Goal: Information Seeking & Learning: Learn about a topic

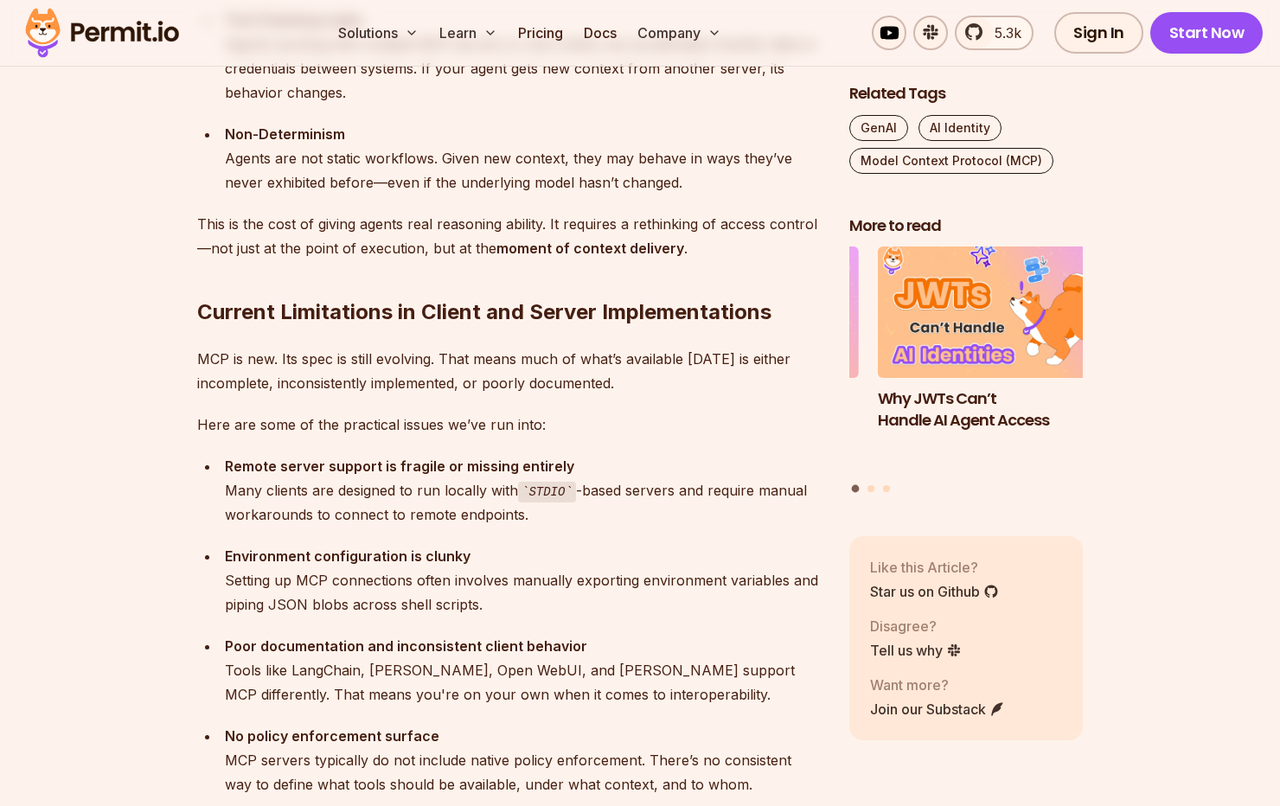
scroll to position [3154, 0]
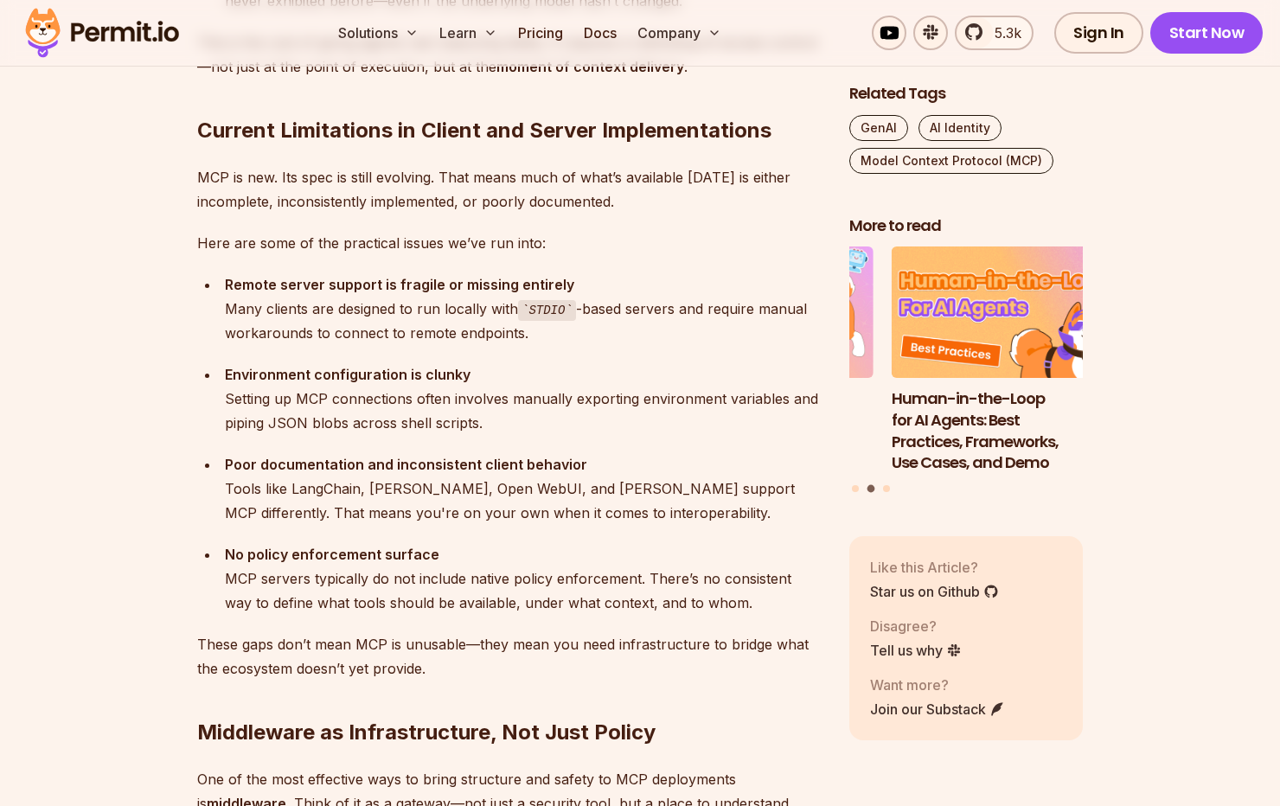
click at [307, 300] on div "Remote server support is fragile or missing entirely Many clients are designed …" at bounding box center [523, 309] width 597 height 74
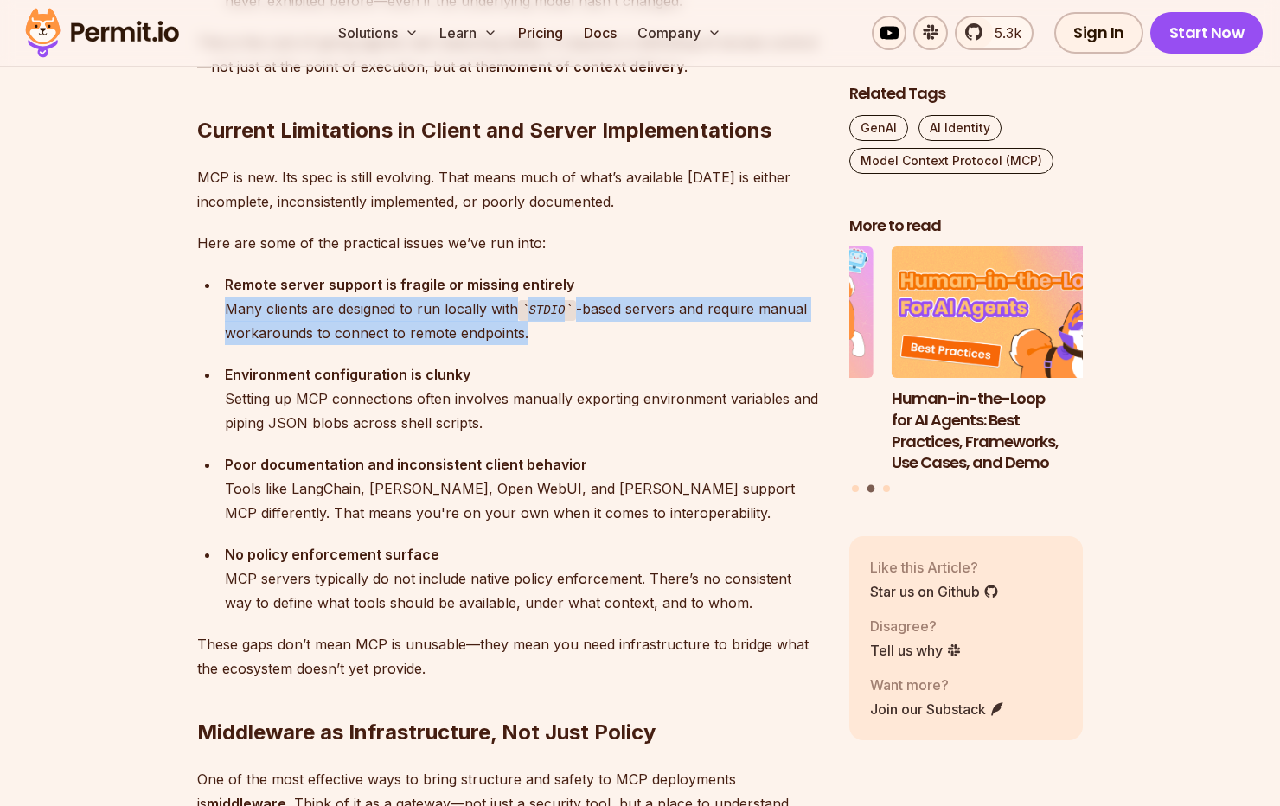
click at [307, 300] on div "Remote server support is fragile or missing entirely Many clients are designed …" at bounding box center [523, 309] width 597 height 74
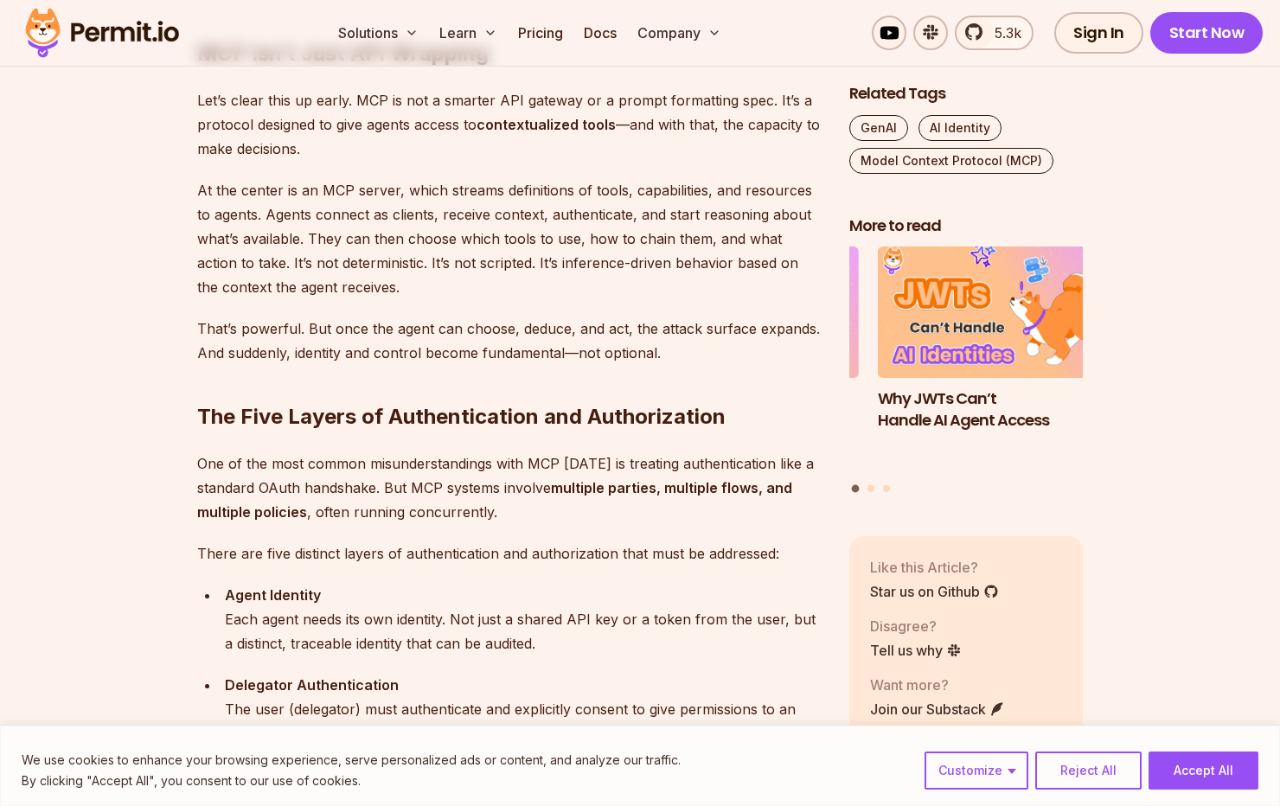
scroll to position [1471, 0]
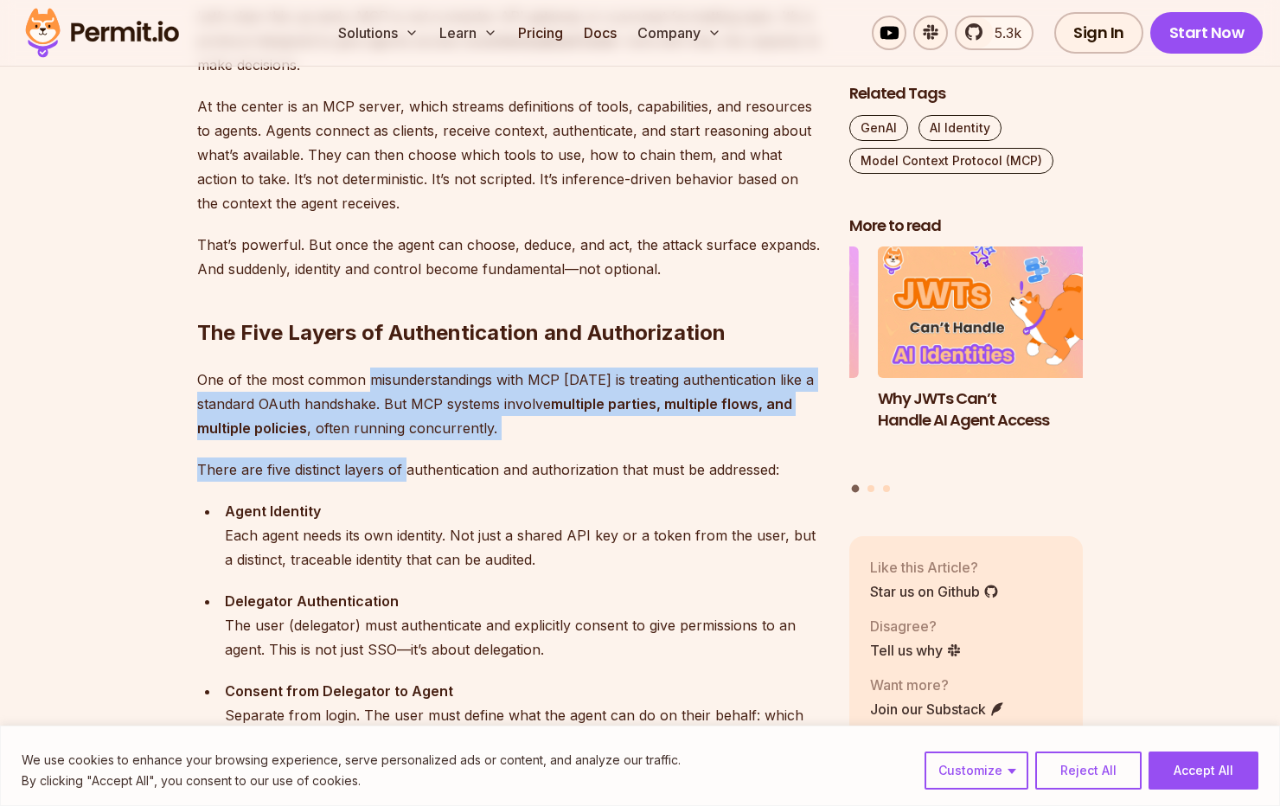
drag, startPoint x: 374, startPoint y: 390, endPoint x: 406, endPoint y: 443, distance: 61.3
click at [406, 437] on p "One of the most common misunderstandings with MCP [DATE] is treating authentica…" at bounding box center [509, 404] width 624 height 73
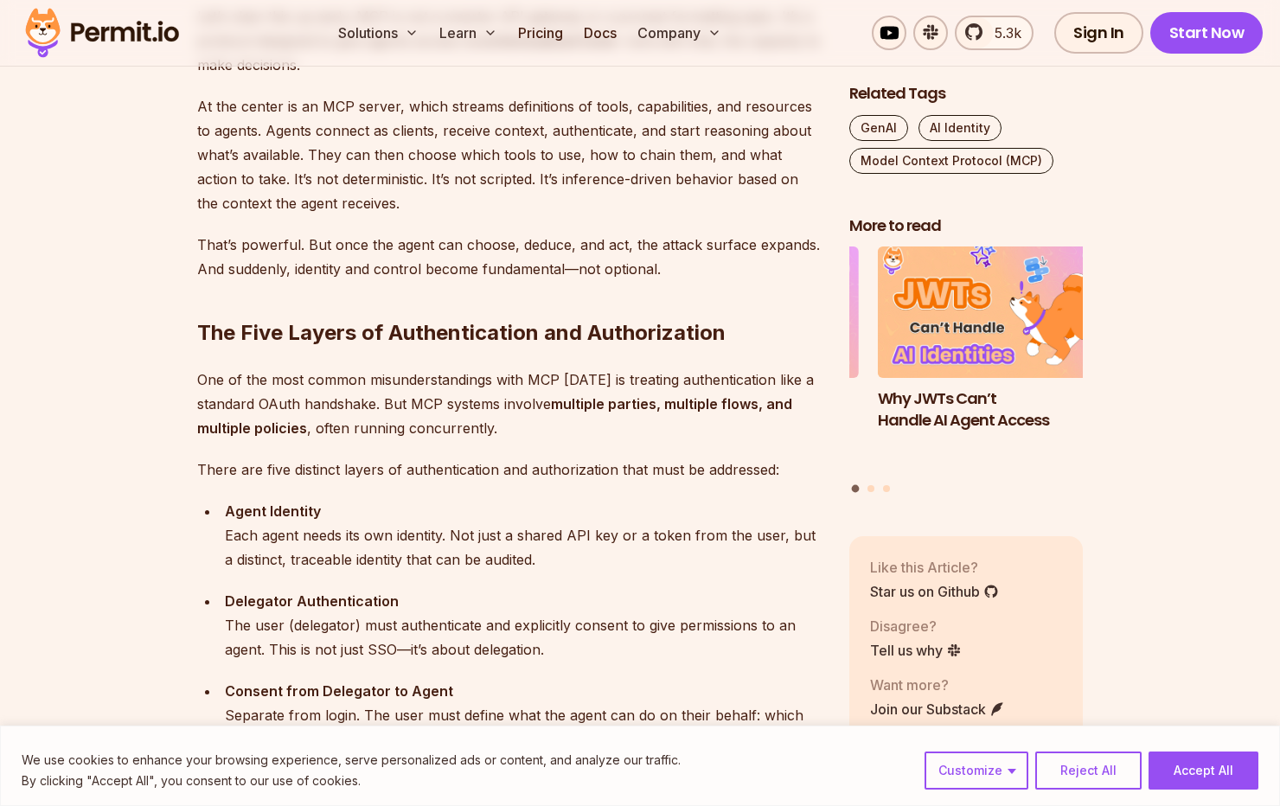
click at [407, 439] on p "One of the most common misunderstandings with MCP [DATE] is treating authentica…" at bounding box center [509, 404] width 624 height 73
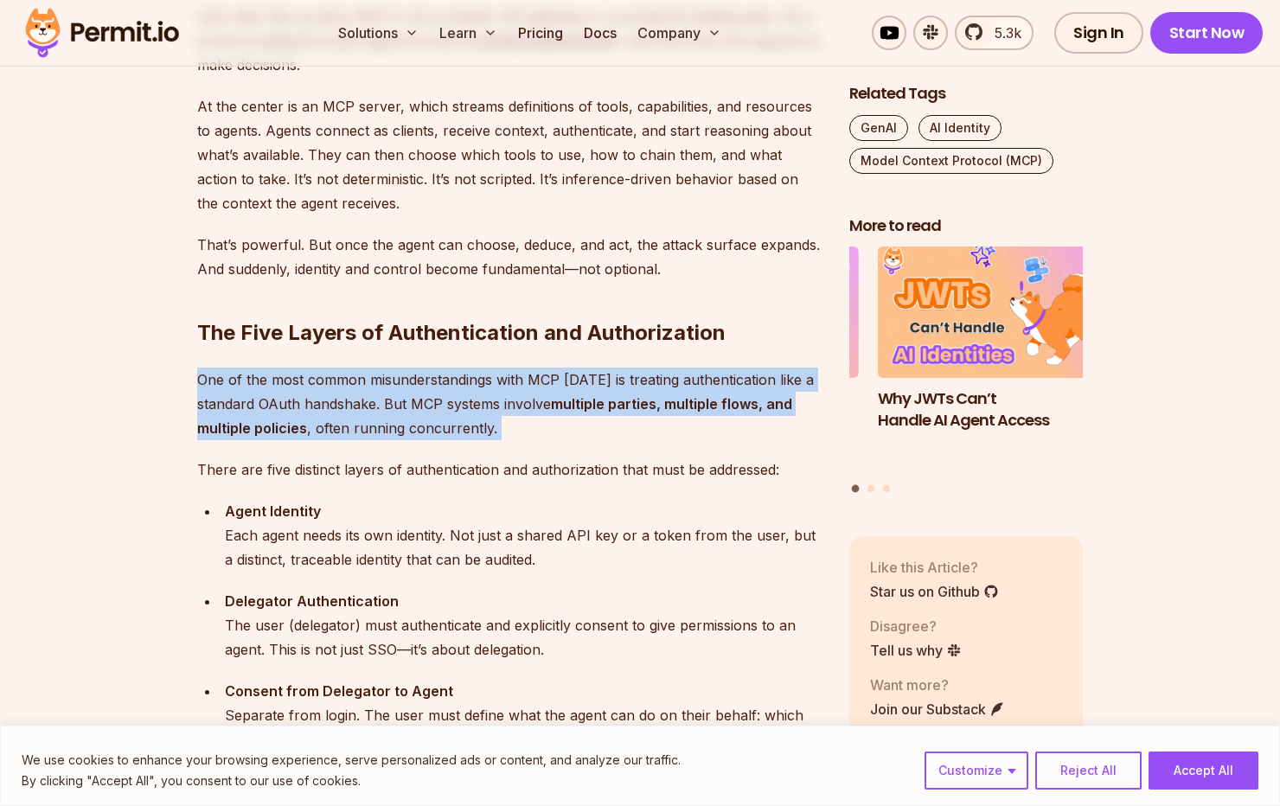
click at [407, 438] on p "One of the most common misunderstandings with MCP [DATE] is treating authentica…" at bounding box center [509, 404] width 624 height 73
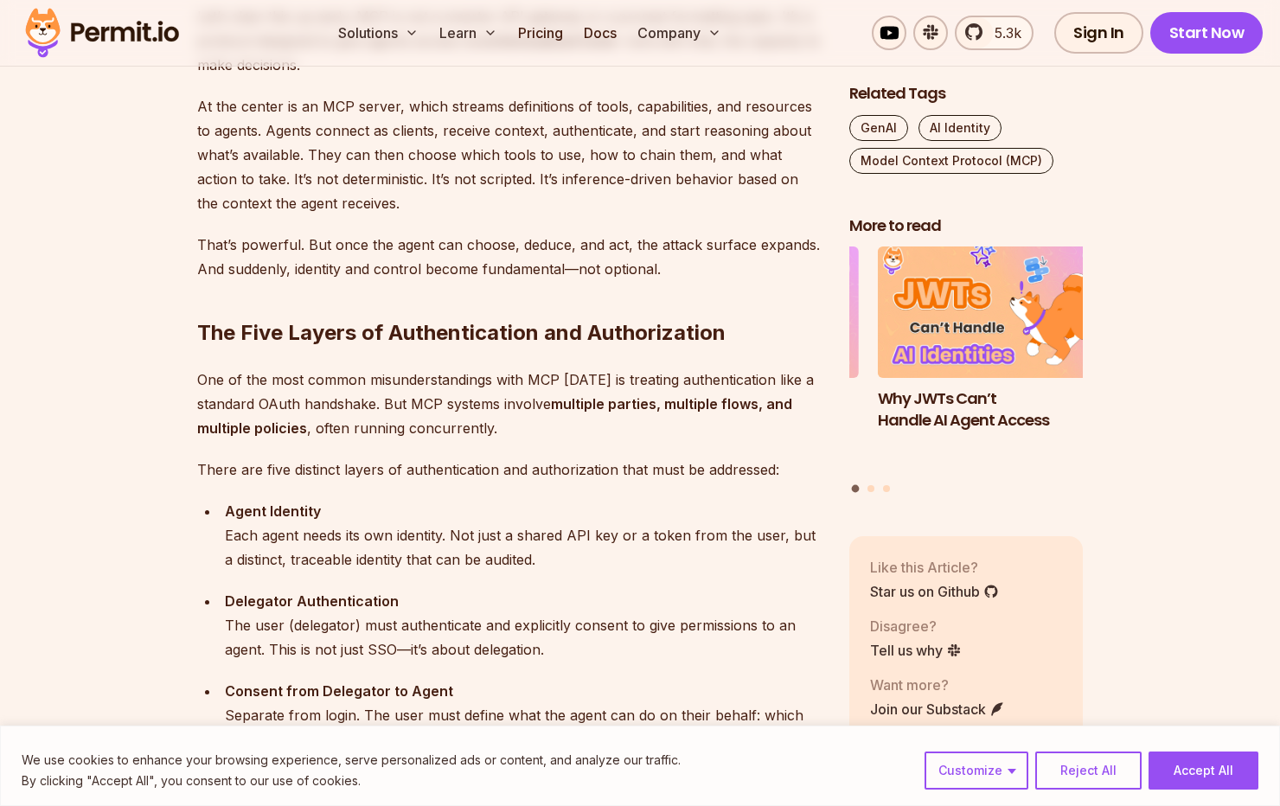
drag, startPoint x: 407, startPoint y: 438, endPoint x: 407, endPoint y: 493, distance: 54.5
click at [349, 397] on p "One of the most common misunderstandings with MCP [DATE] is treating authentica…" at bounding box center [509, 404] width 624 height 73
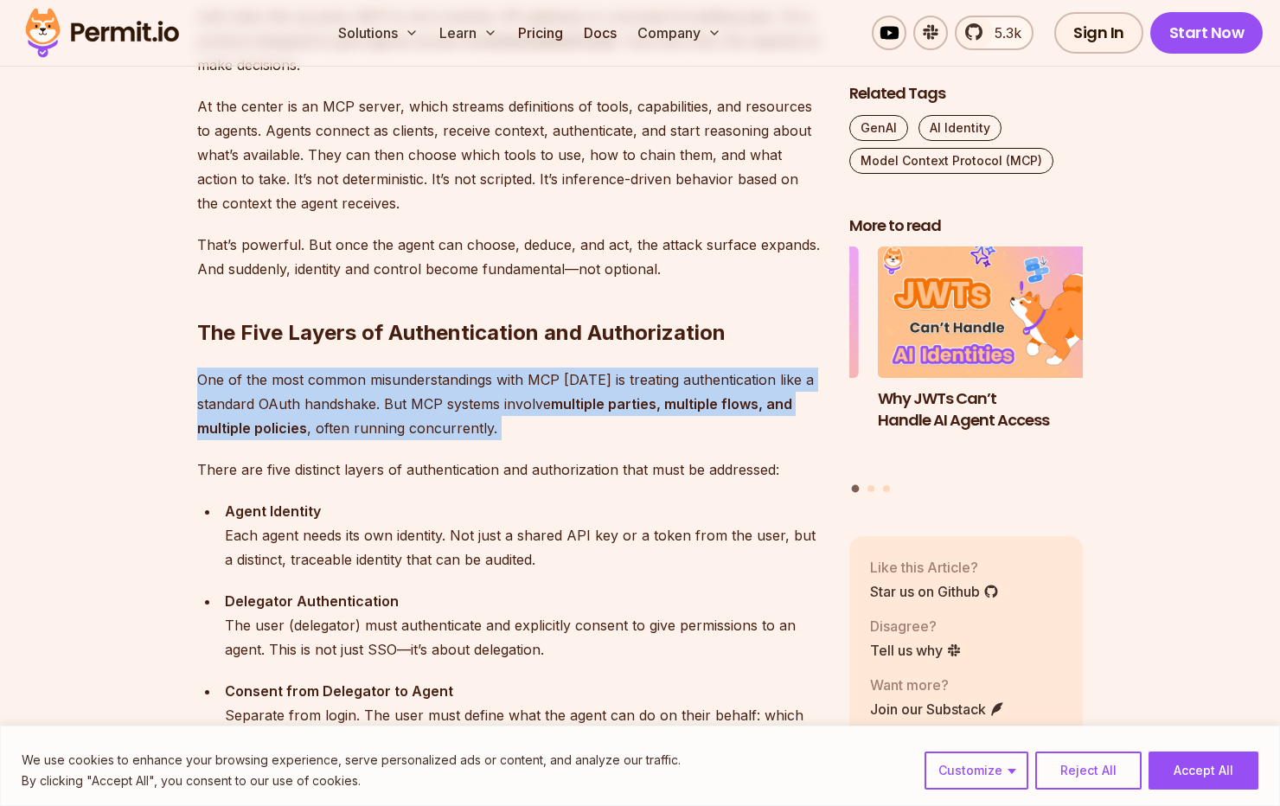
click at [349, 397] on p "One of the most common misunderstandings with MCP [DATE] is treating authentica…" at bounding box center [509, 404] width 624 height 73
drag, startPoint x: 349, startPoint y: 397, endPoint x: 357, endPoint y: 440, distance: 44.1
click at [390, 415] on p "One of the most common misunderstandings with MCP [DATE] is treating authentica…" at bounding box center [509, 404] width 624 height 73
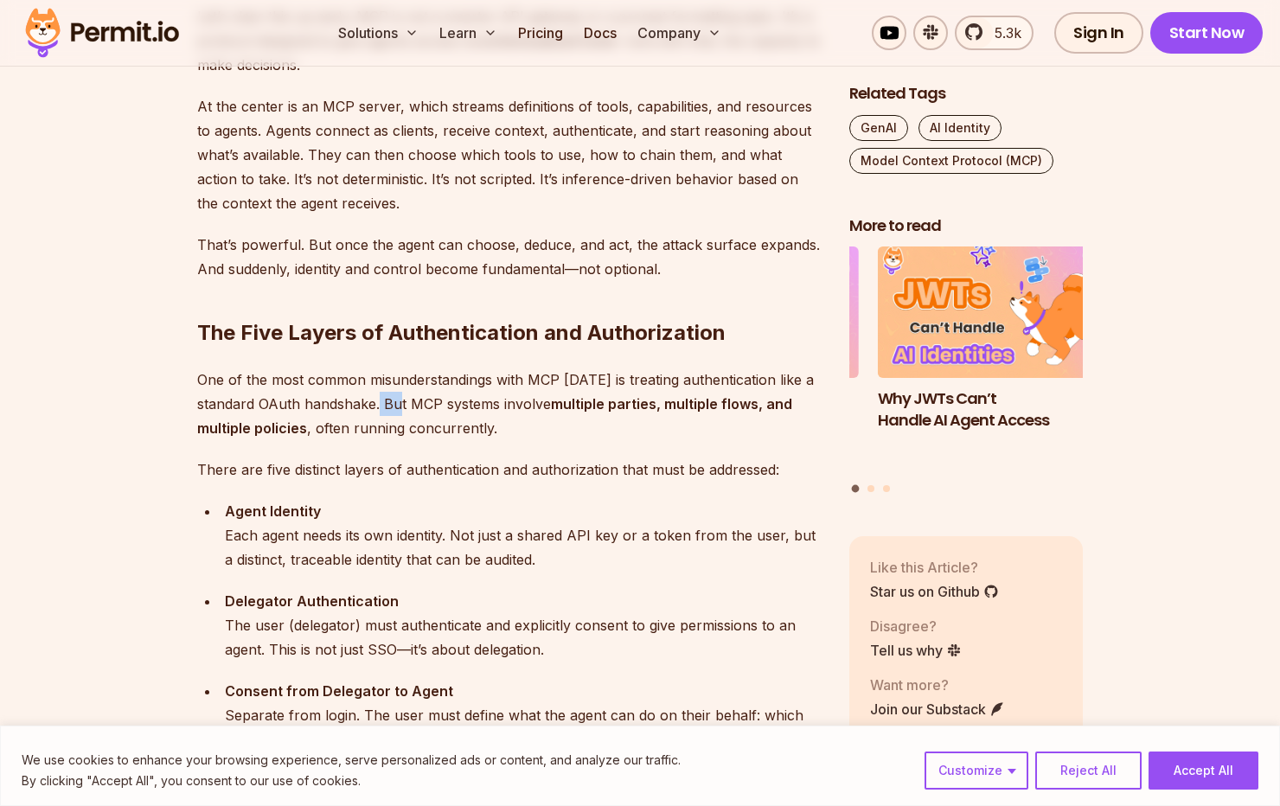
click at [391, 415] on p "One of the most common misunderstandings with MCP [DATE] is treating authentica…" at bounding box center [509, 404] width 624 height 73
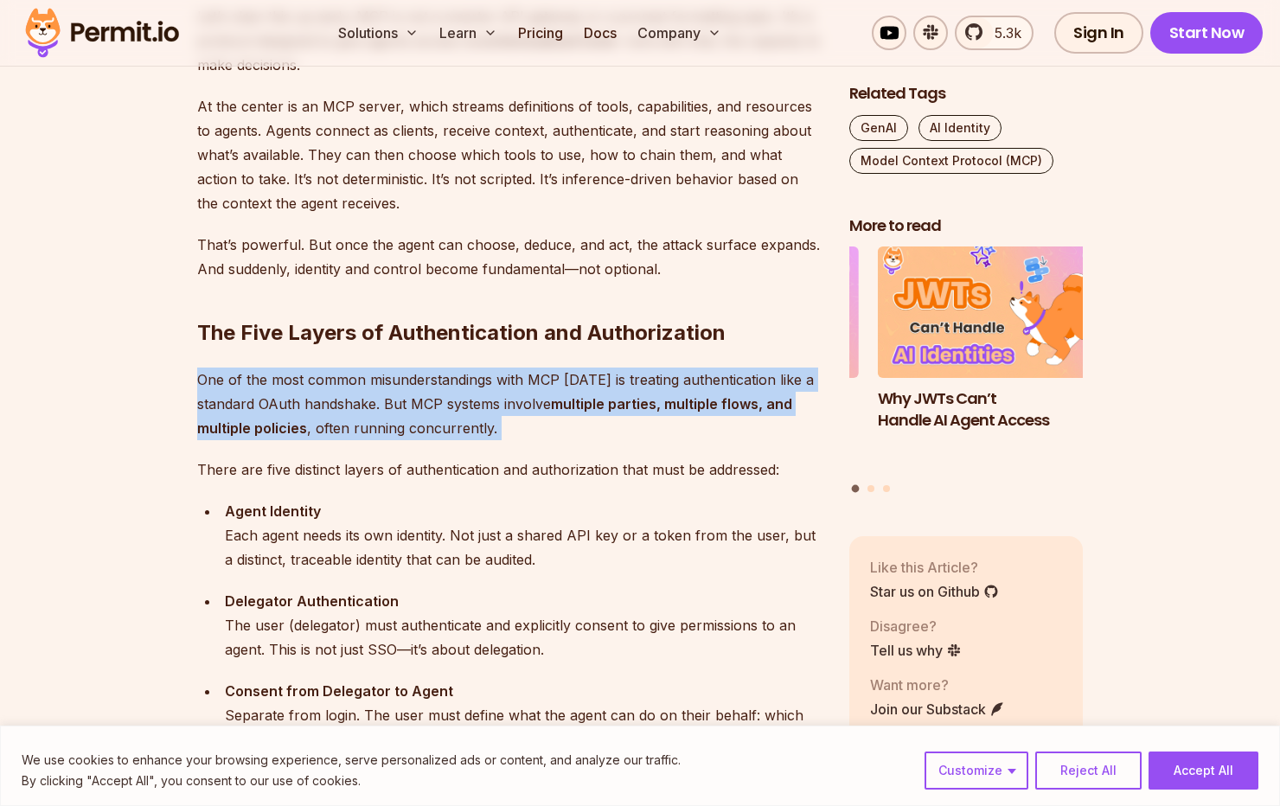
click at [391, 415] on p "One of the most common misunderstandings with MCP [DATE] is treating authentica…" at bounding box center [509, 404] width 624 height 73
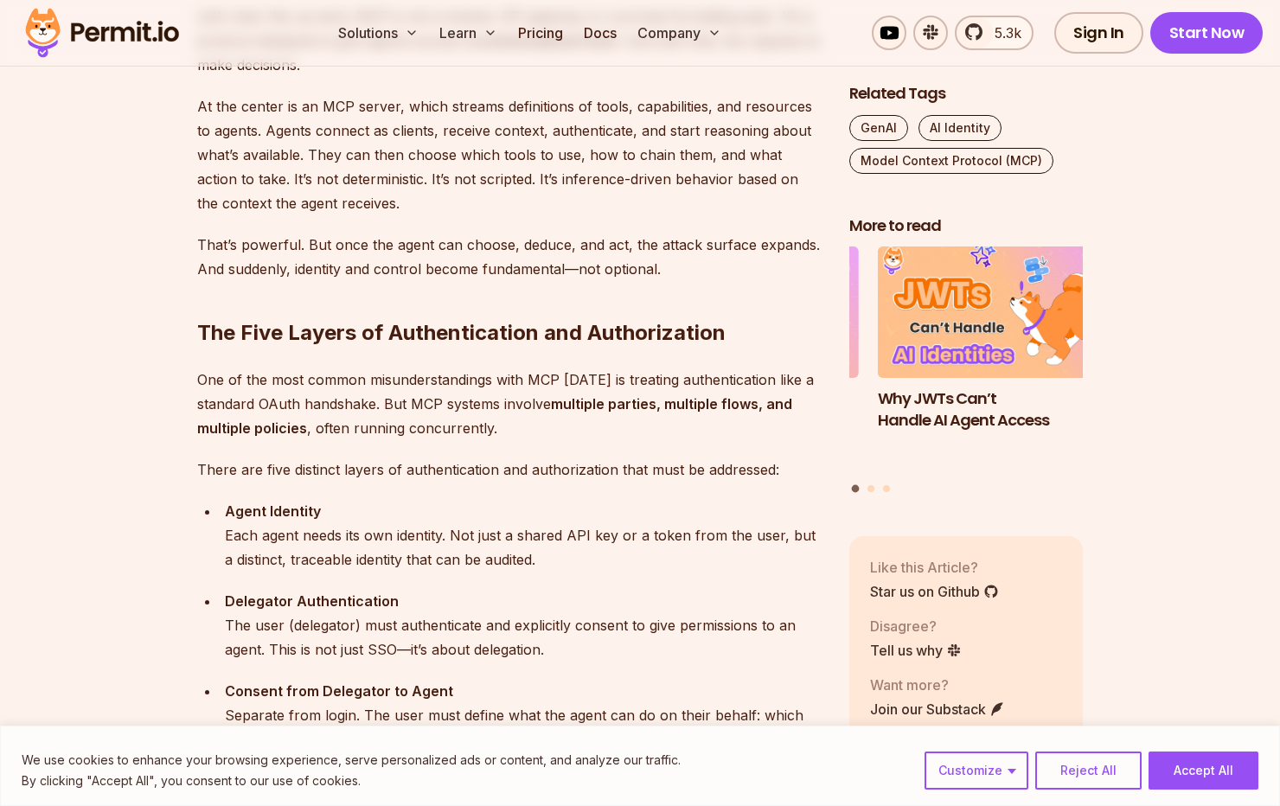
drag, startPoint x: 391, startPoint y: 415, endPoint x: 397, endPoint y: 462, distance: 47.1
click at [397, 462] on p "There are five distinct layers of authentication and authorization that must be…" at bounding box center [509, 469] width 624 height 24
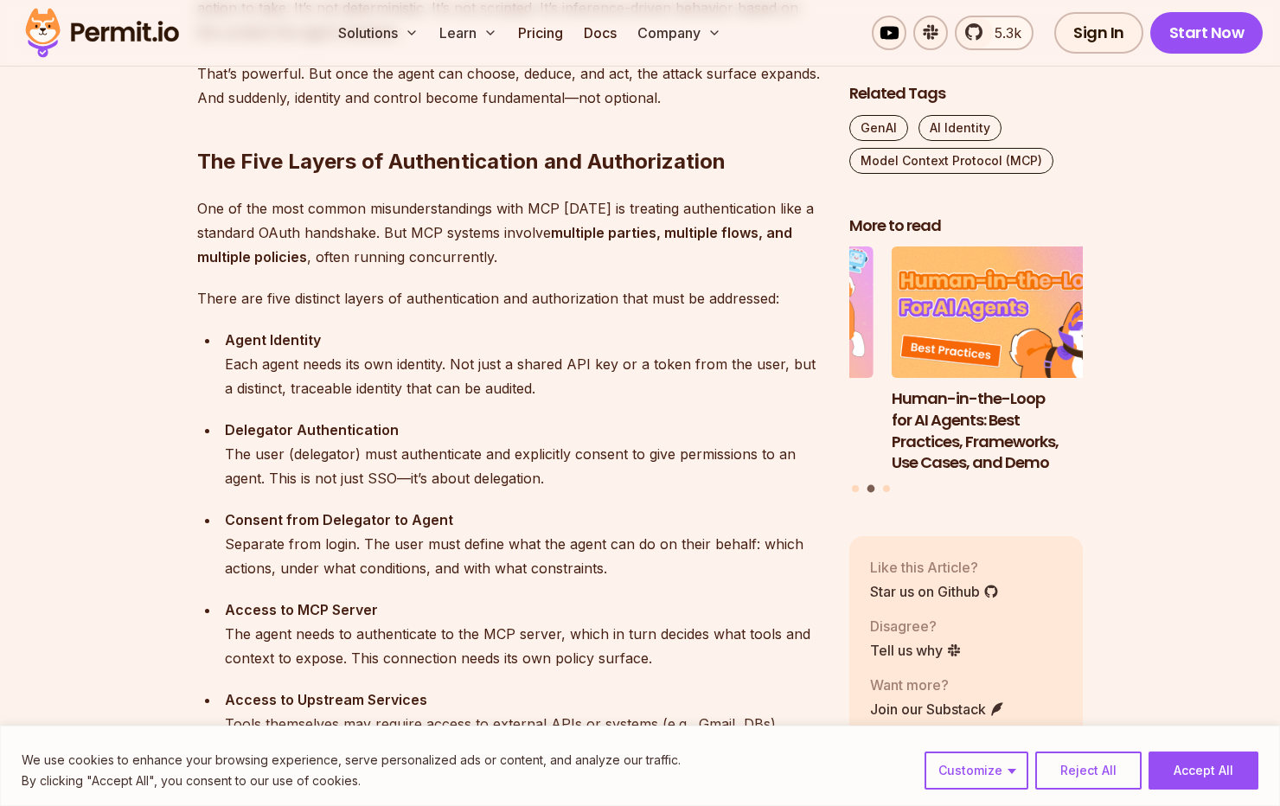
scroll to position [1644, 0]
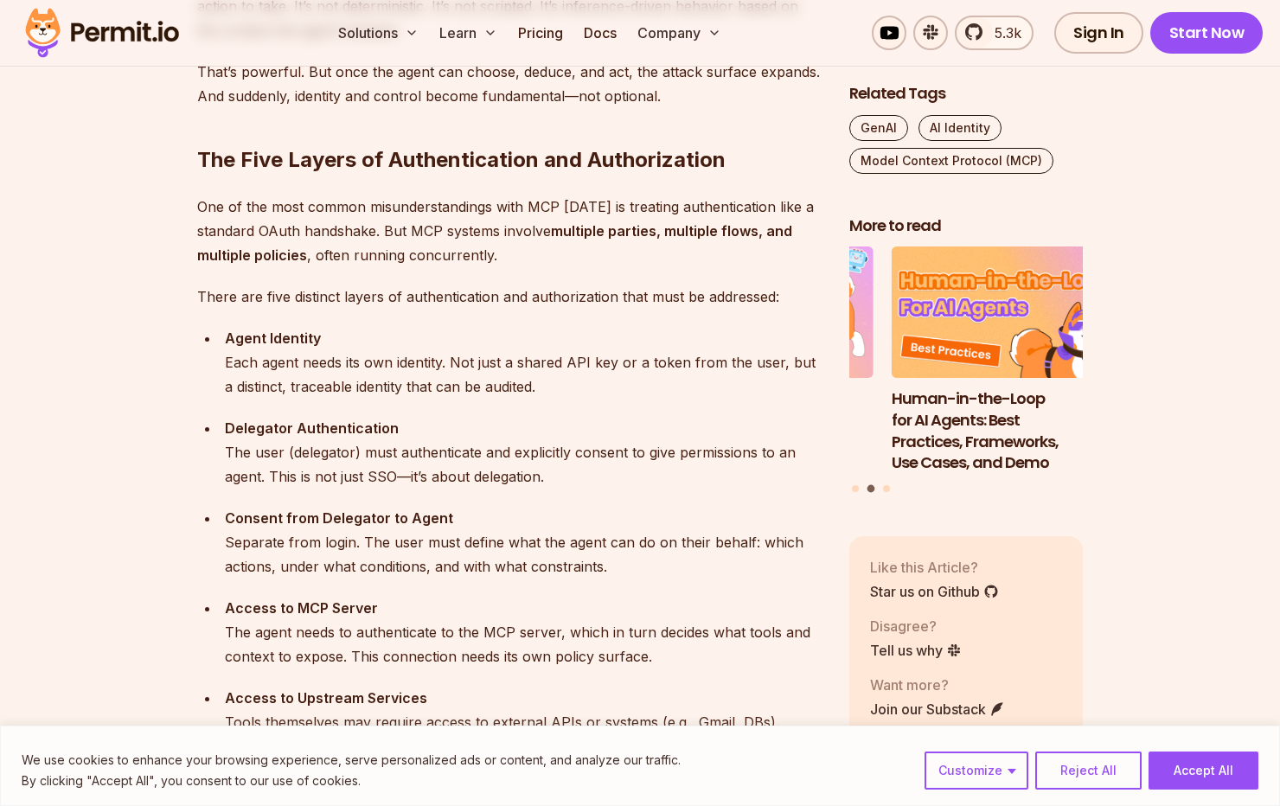
click at [409, 386] on div "Agent Identity Each agent needs its own identity. Not just a shared API key or …" at bounding box center [523, 362] width 597 height 73
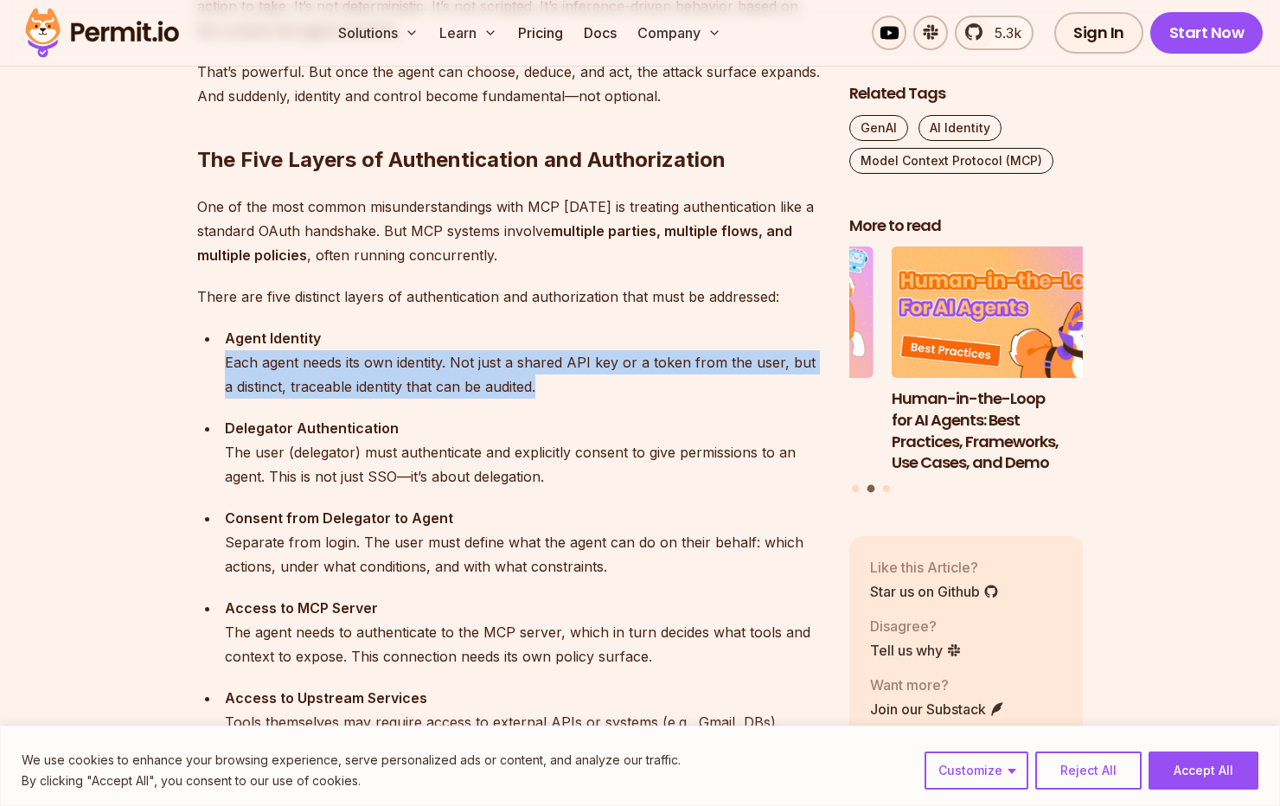
click at [409, 386] on div "Agent Identity Each agent needs its own identity. Not just a shared API key or …" at bounding box center [523, 362] width 597 height 73
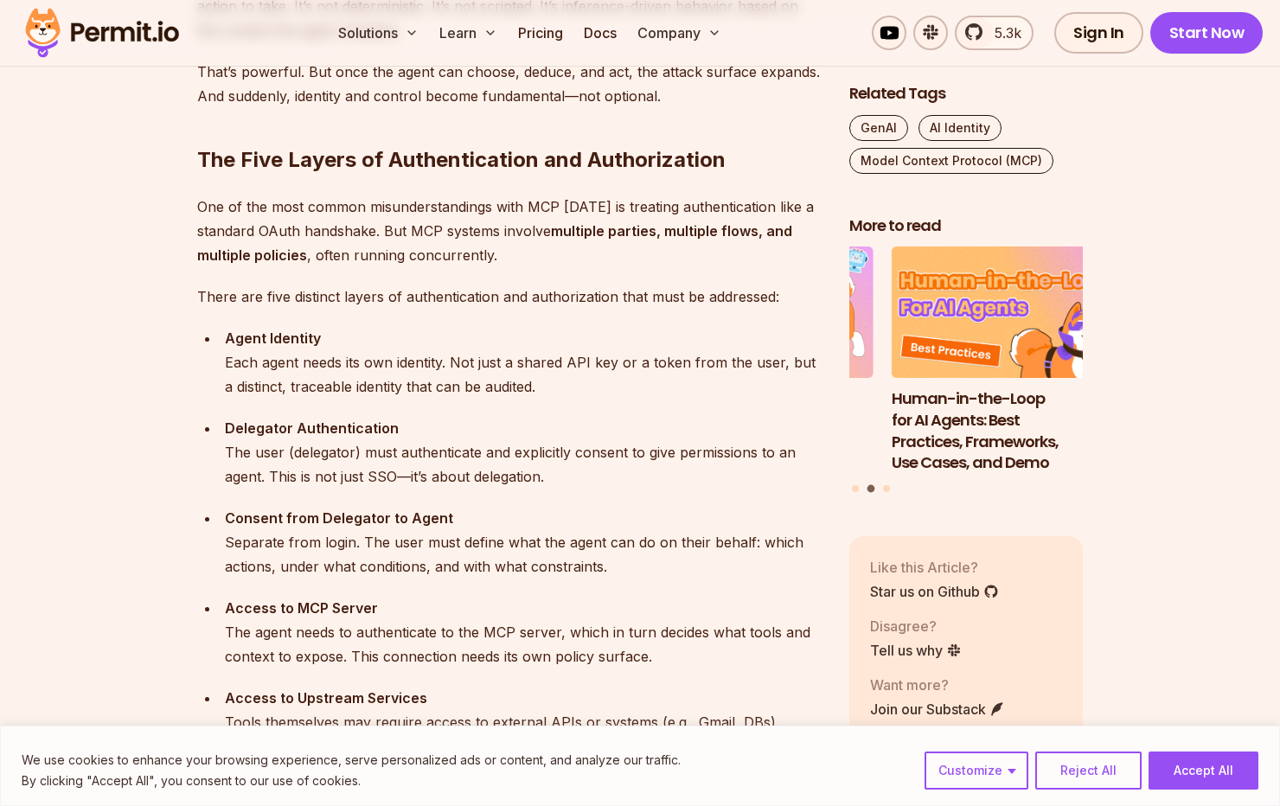
drag, startPoint x: 409, startPoint y: 386, endPoint x: 427, endPoint y: 458, distance: 74.9
click at [427, 458] on div "Delegator Authentication The user (delegator) must authenticate and explicitly …" at bounding box center [523, 452] width 597 height 73
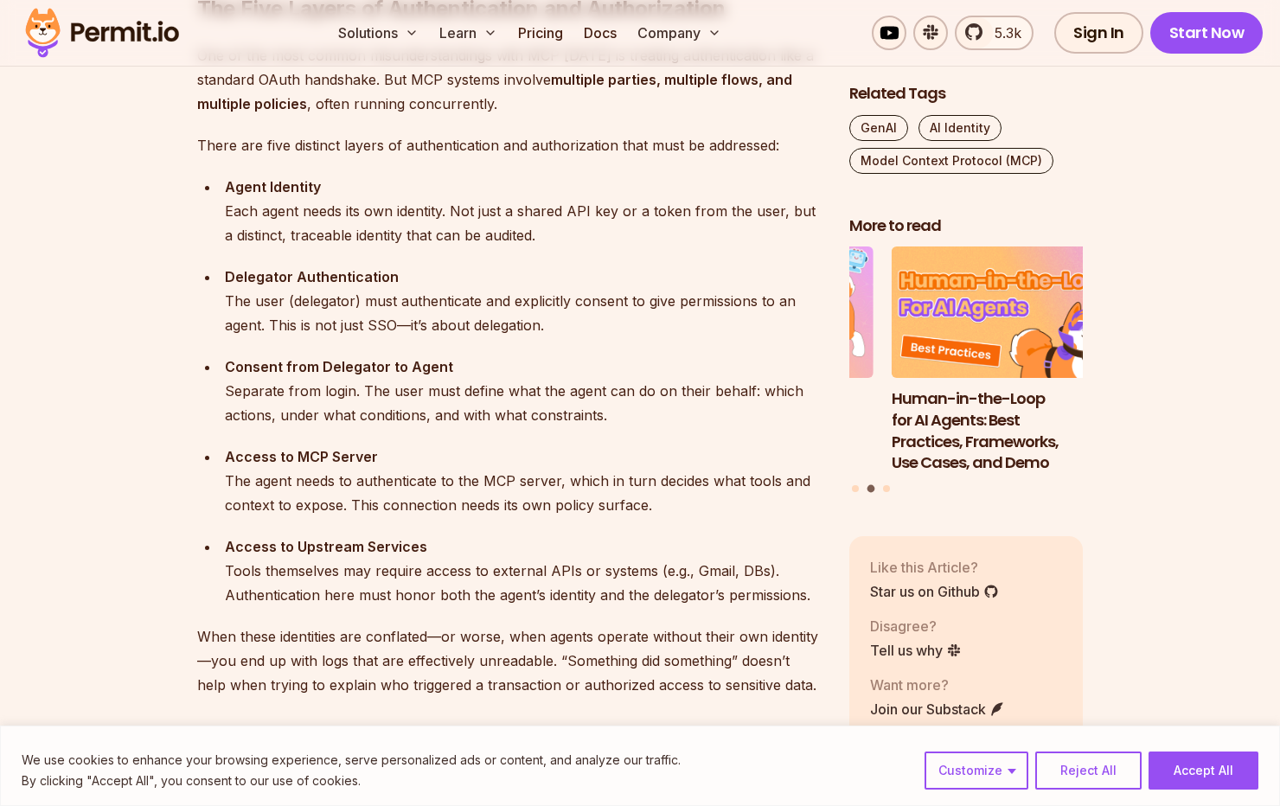
scroll to position [1903, 0]
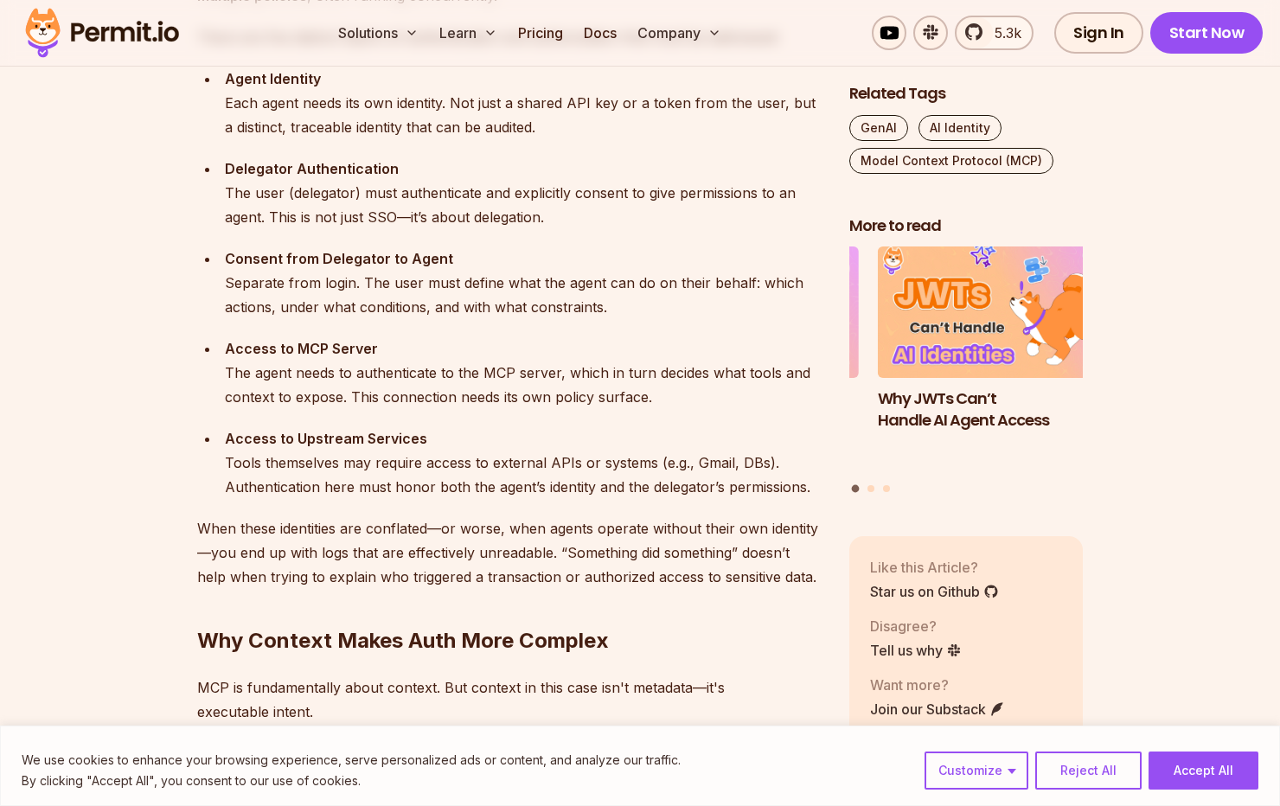
click at [351, 214] on div "Delegator Authentication The user (delegator) must authenticate and explicitly …" at bounding box center [523, 193] width 597 height 73
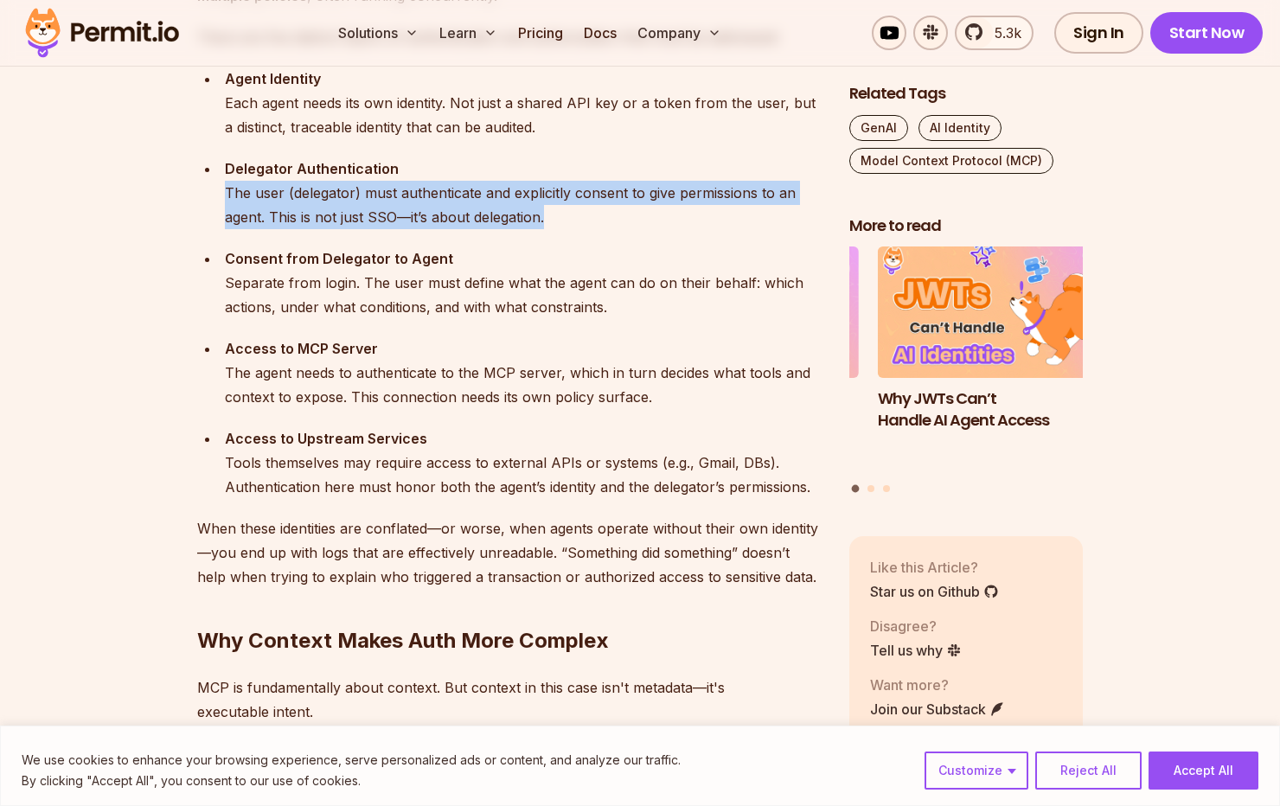
click at [351, 214] on div "Delegator Authentication The user (delegator) must authenticate and explicitly …" at bounding box center [523, 193] width 597 height 73
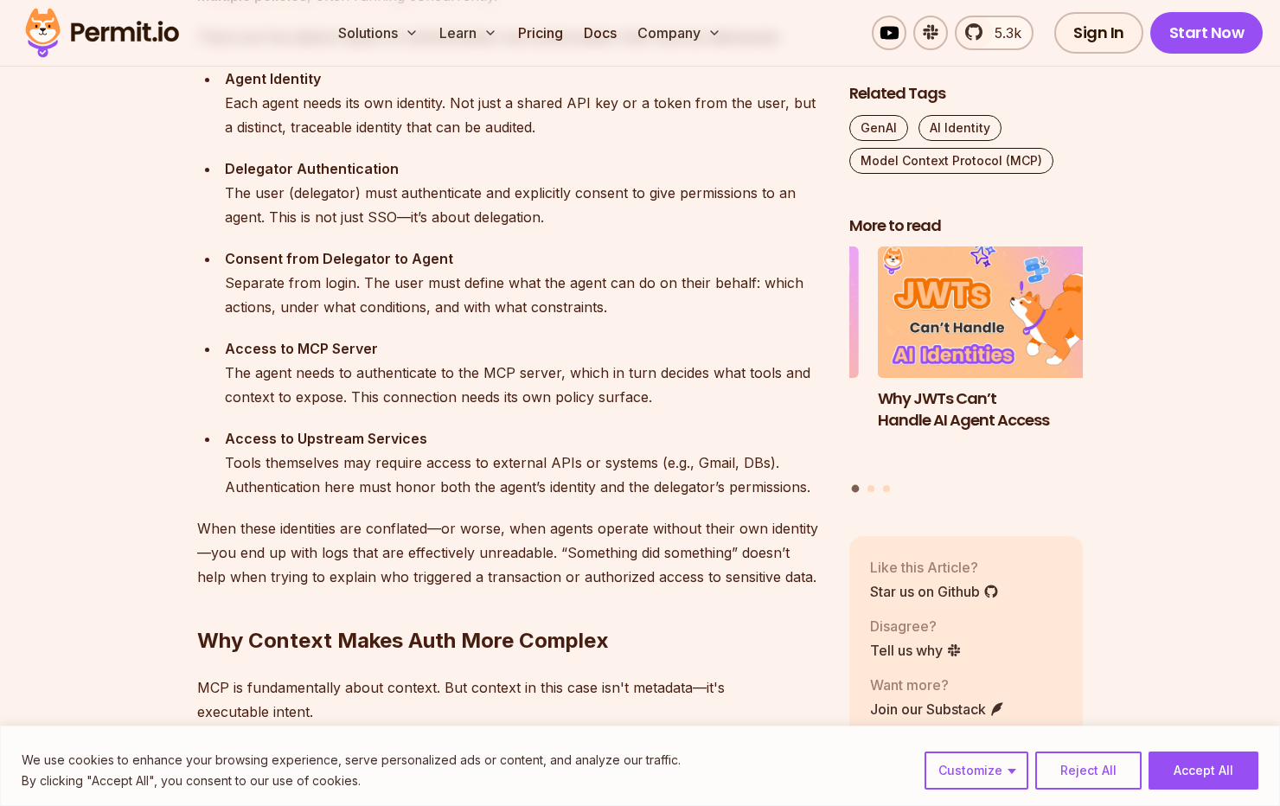
drag, startPoint x: 351, startPoint y: 214, endPoint x: 371, endPoint y: 259, distance: 49.2
click at [369, 258] on strong "Consent from Delegator to Agent" at bounding box center [339, 258] width 228 height 17
click at [387, 274] on div "Consent from Delegator to Agent Separate from login. The user must define what …" at bounding box center [523, 282] width 597 height 73
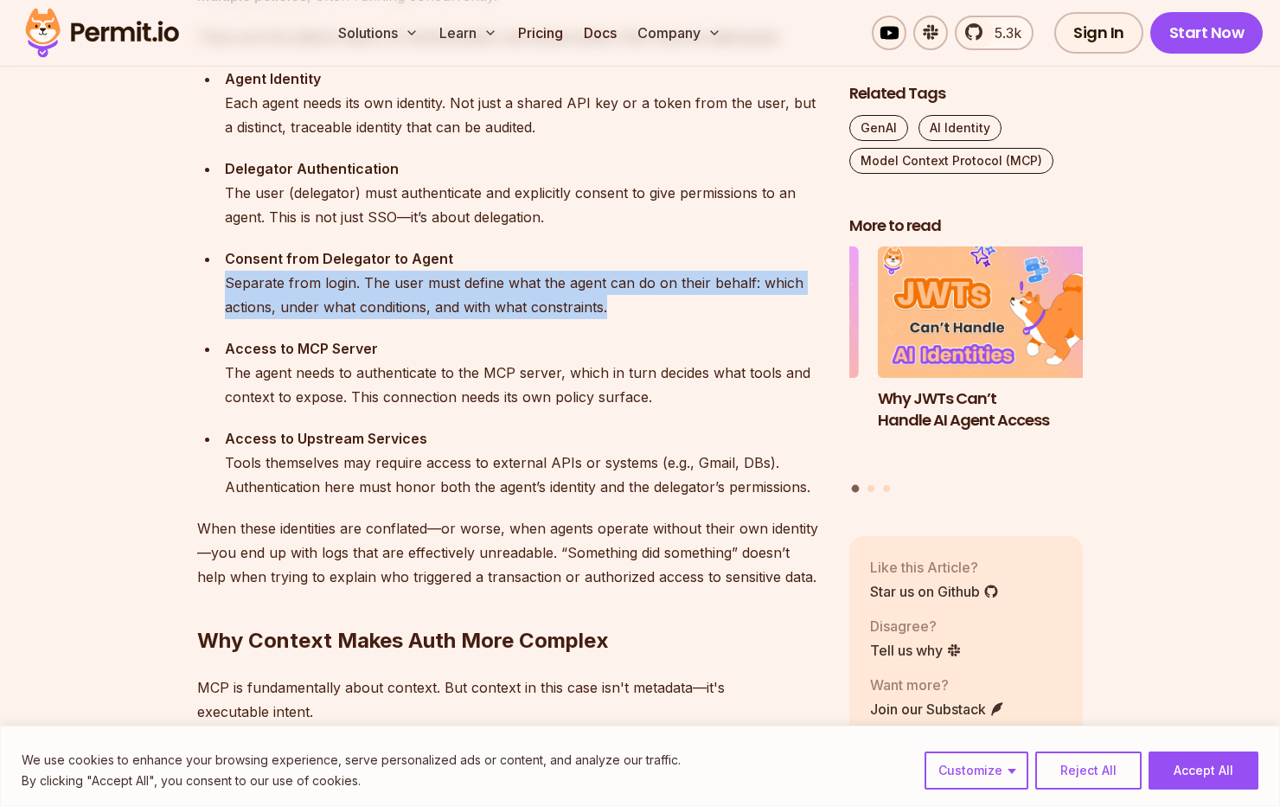
click at [387, 275] on div "Consent from Delegator to Agent Separate from login. The user must define what …" at bounding box center [523, 282] width 597 height 73
drag, startPoint x: 387, startPoint y: 275, endPoint x: 396, endPoint y: 300, distance: 26.8
click at [396, 300] on div "Consent from Delegator to Agent Separate from login. The user must define what …" at bounding box center [523, 282] width 597 height 73
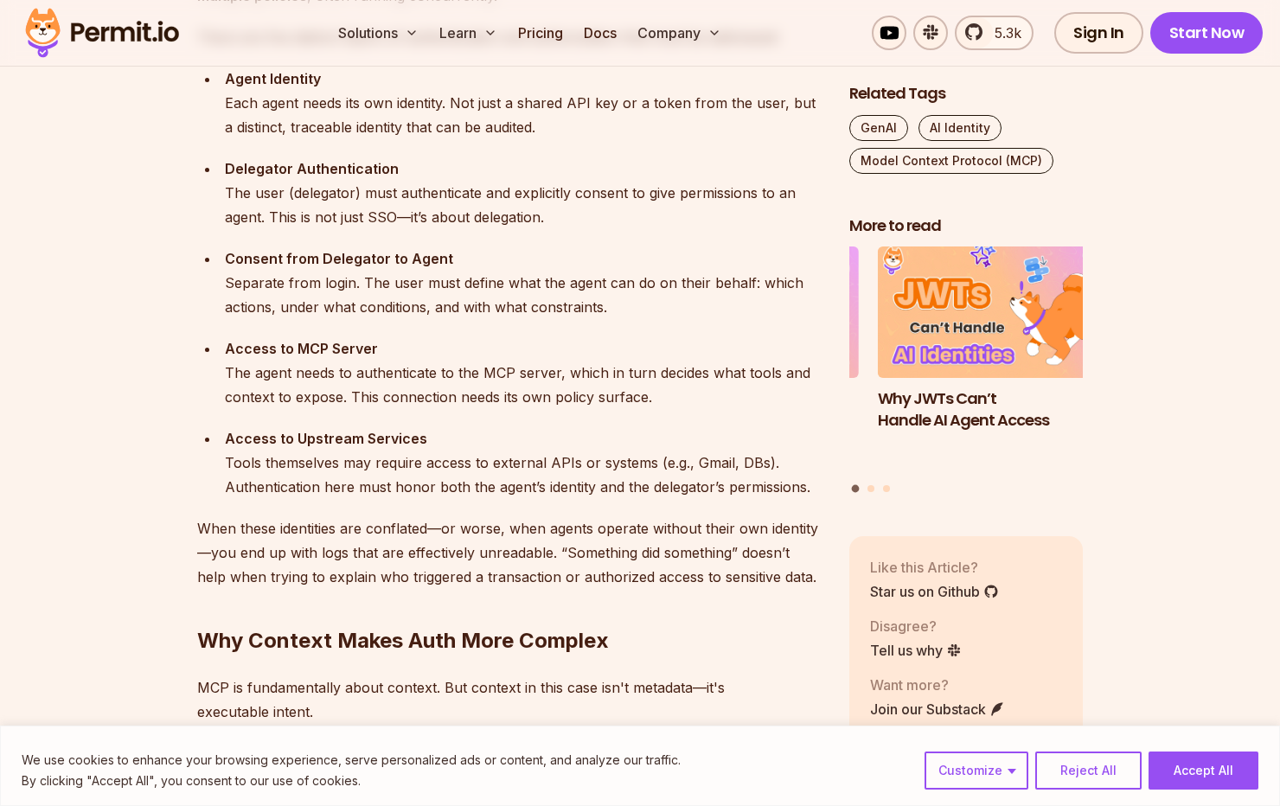
click at [395, 292] on div "Consent from Delegator to Agent Separate from login. The user must define what …" at bounding box center [523, 282] width 597 height 73
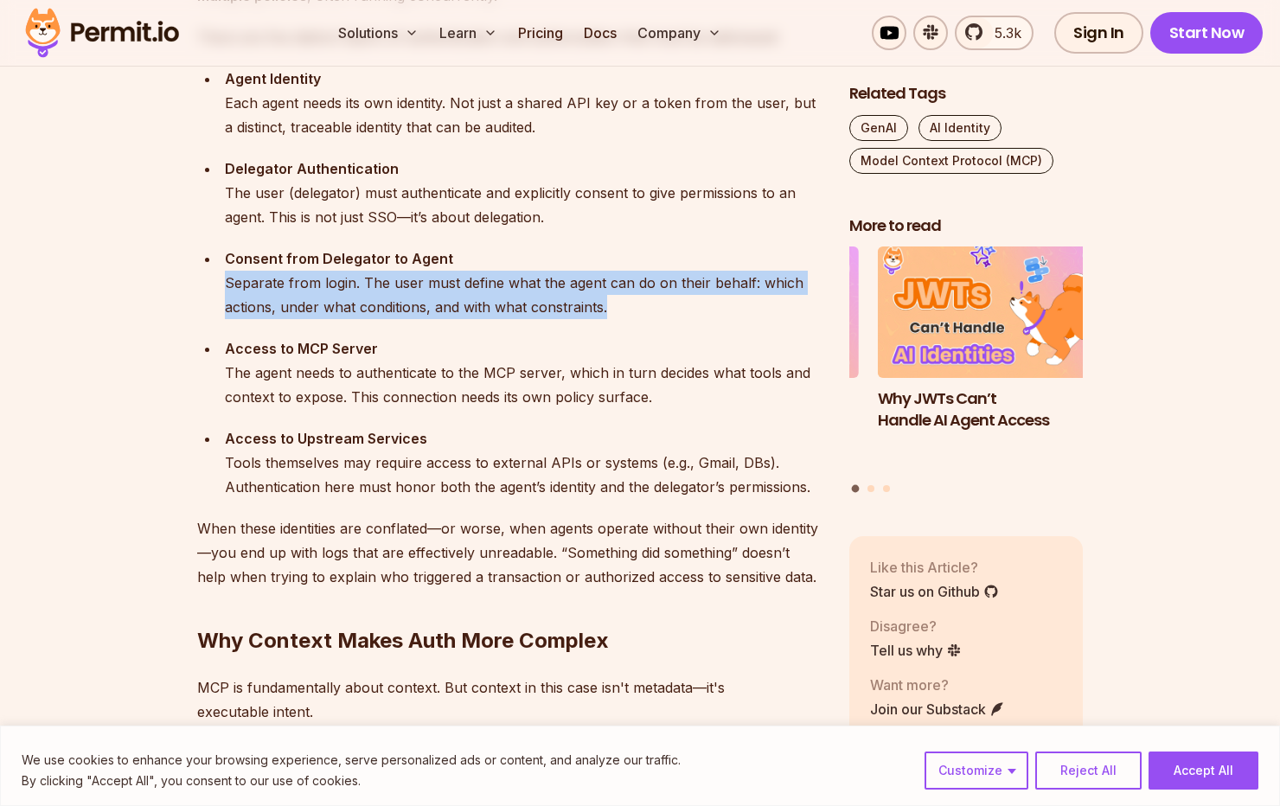
click at [395, 292] on div "Consent from Delegator to Agent Separate from login. The user must define what …" at bounding box center [523, 282] width 597 height 73
click at [397, 298] on div "Consent from Delegator to Agent Separate from login. The user must define what …" at bounding box center [523, 282] width 597 height 73
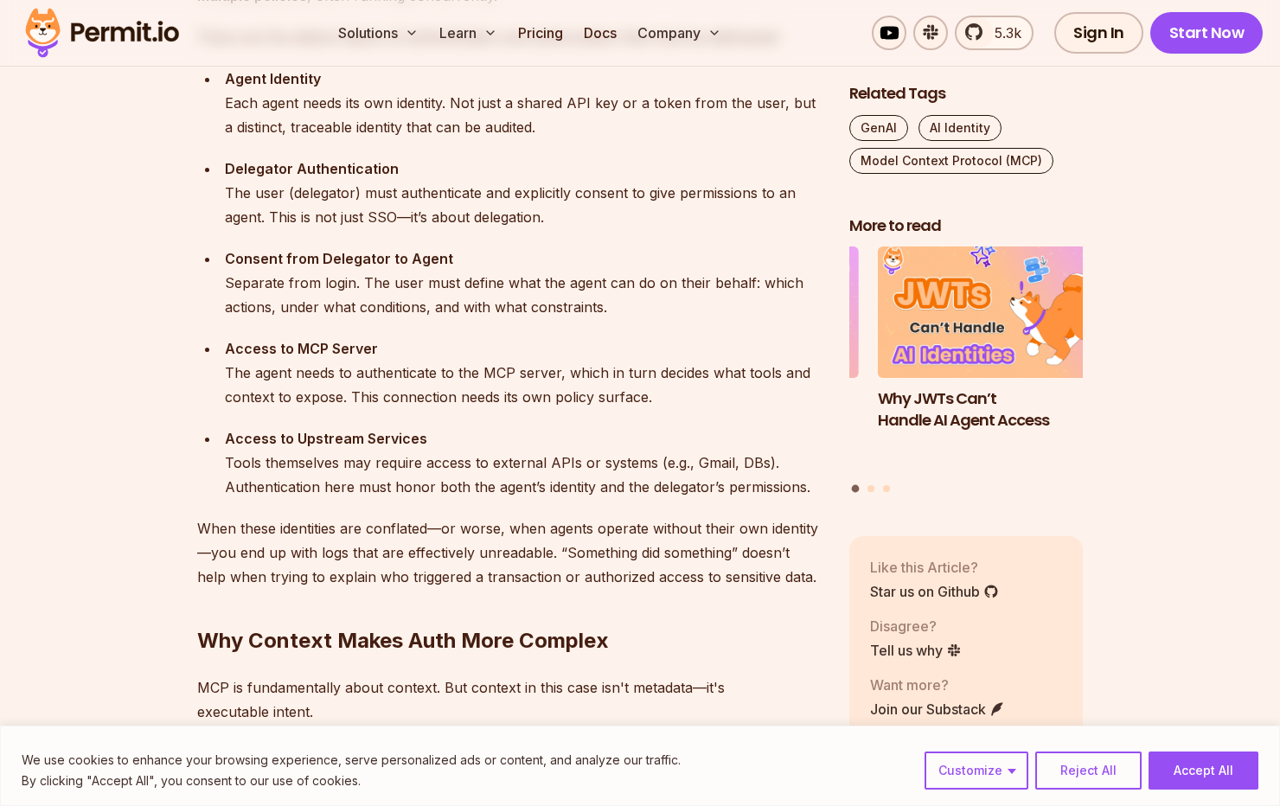
click at [397, 294] on div "Consent from Delegator to Agent Separate from login. The user must define what …" at bounding box center [523, 282] width 597 height 73
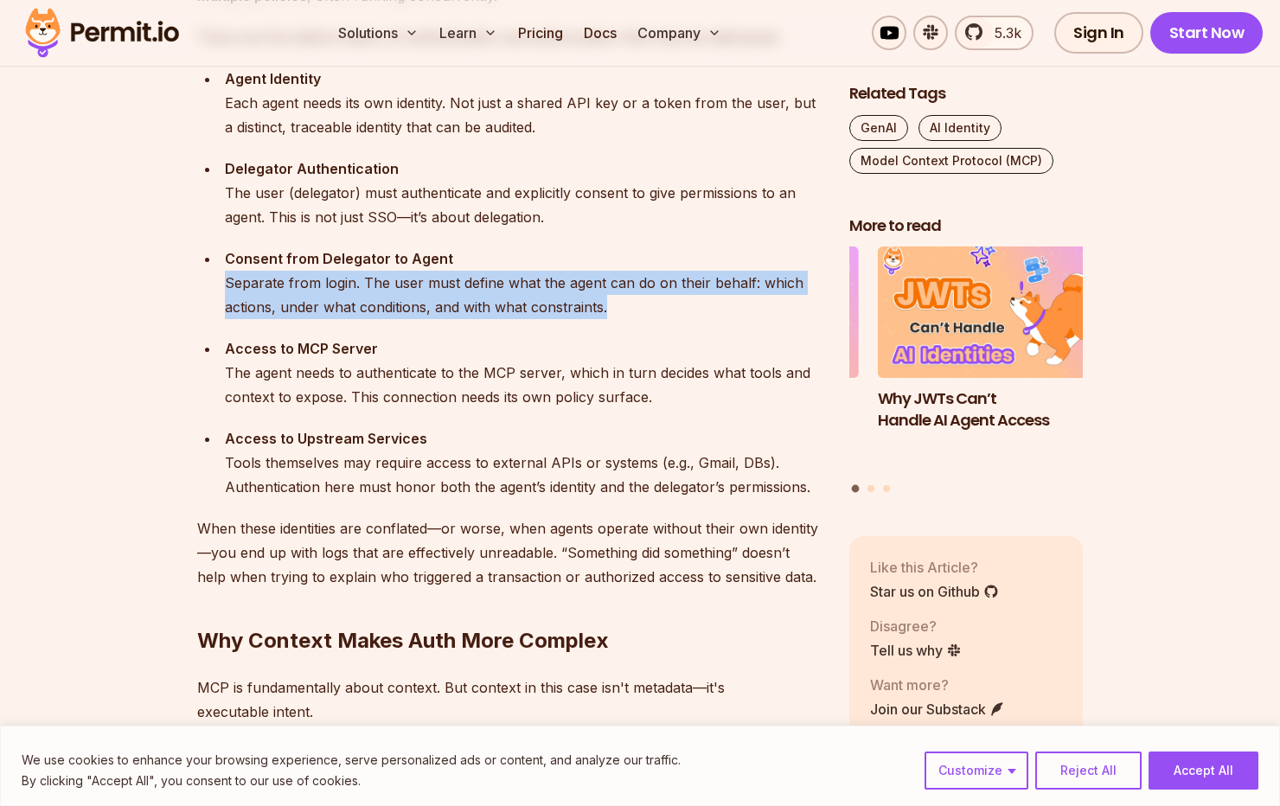
click at [397, 294] on div "Consent from Delegator to Agent Separate from login. The user must define what …" at bounding box center [523, 282] width 597 height 73
drag, startPoint x: 397, startPoint y: 294, endPoint x: 400, endPoint y: 304, distance: 9.9
click at [400, 304] on div "Consent from Delegator to Agent Separate from login. The user must define what …" at bounding box center [523, 282] width 597 height 73
click at [484, 297] on div "Consent from Delegator to Agent Separate from login. The user must define what …" at bounding box center [523, 282] width 597 height 73
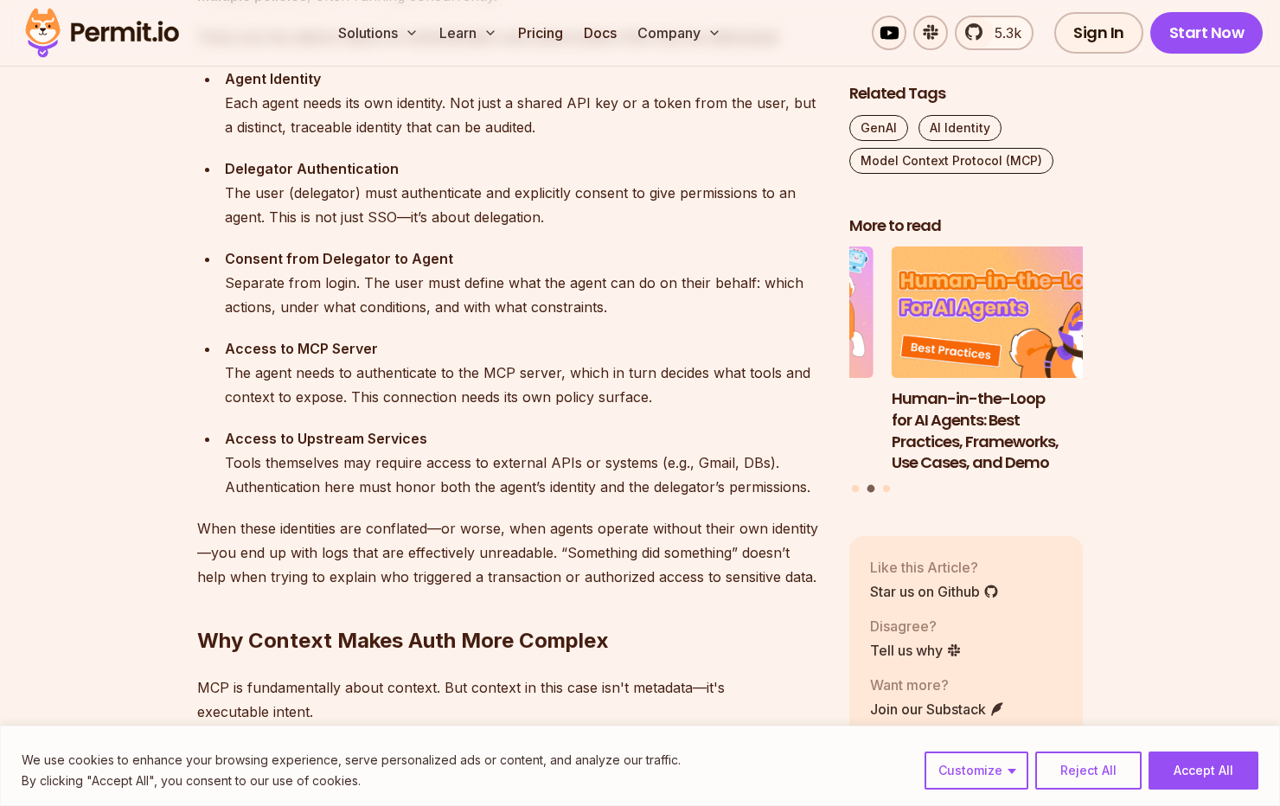
click at [495, 316] on div "Consent from Delegator to Agent Separate from login. The user must define what …" at bounding box center [523, 282] width 597 height 73
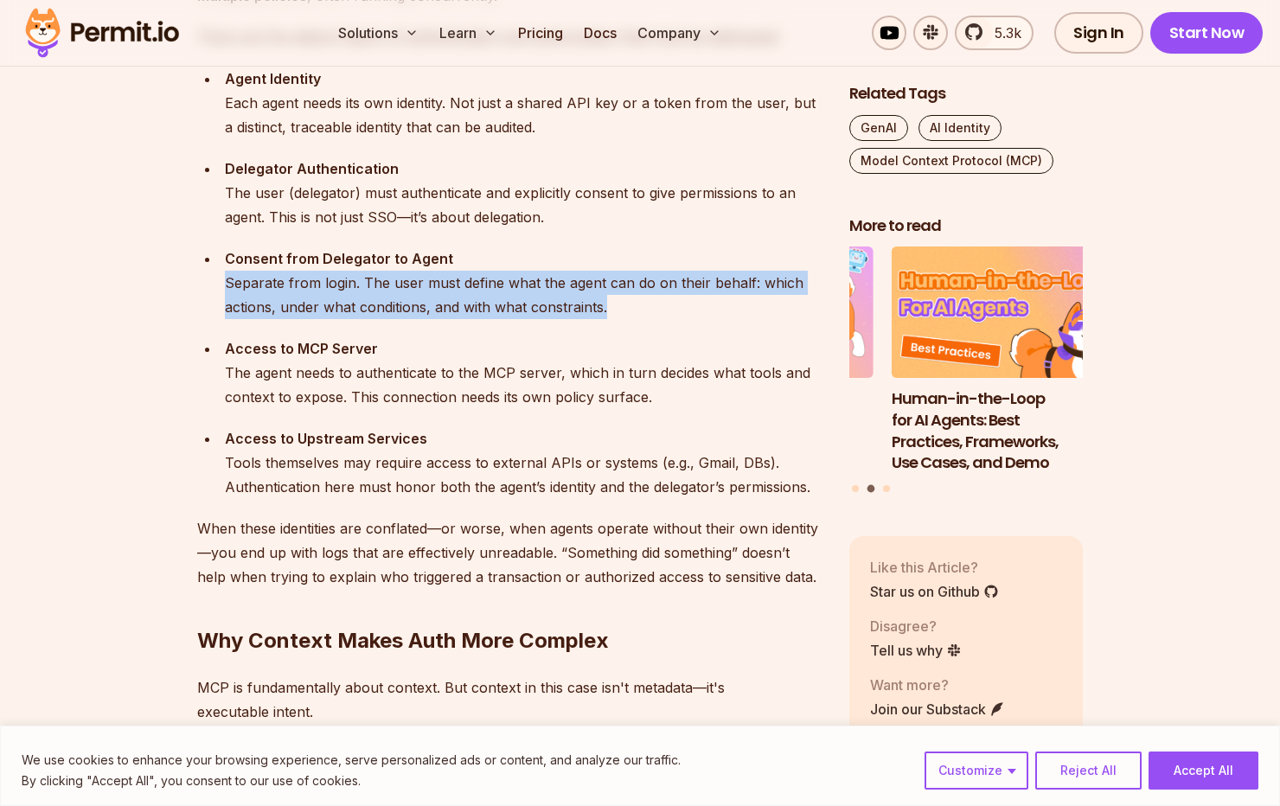
click at [495, 316] on div "Consent from Delegator to Agent Separate from login. The user must define what …" at bounding box center [523, 282] width 597 height 73
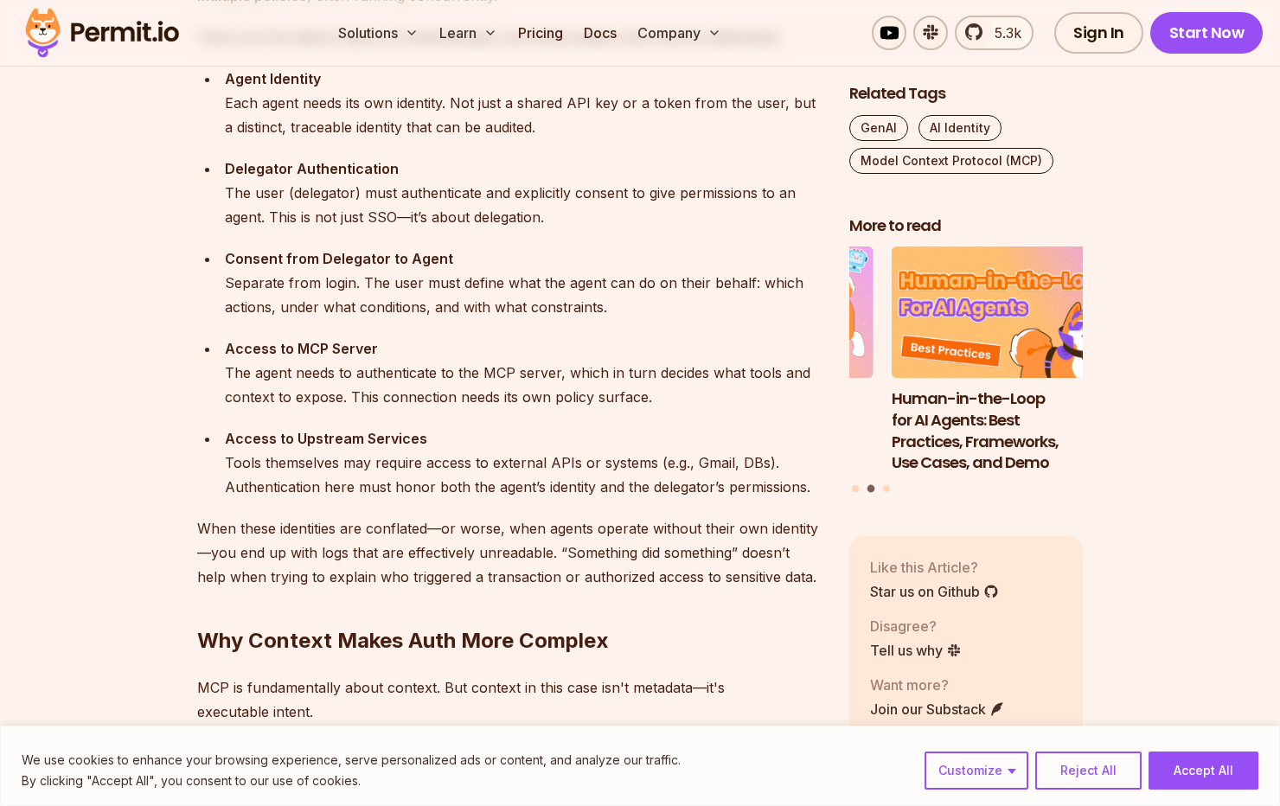
drag, startPoint x: 495, startPoint y: 316, endPoint x: 494, endPoint y: 352, distance: 36.3
click at [494, 352] on div "Access to MCP Server The agent needs to authenticate to the MCP server, which i…" at bounding box center [523, 372] width 597 height 73
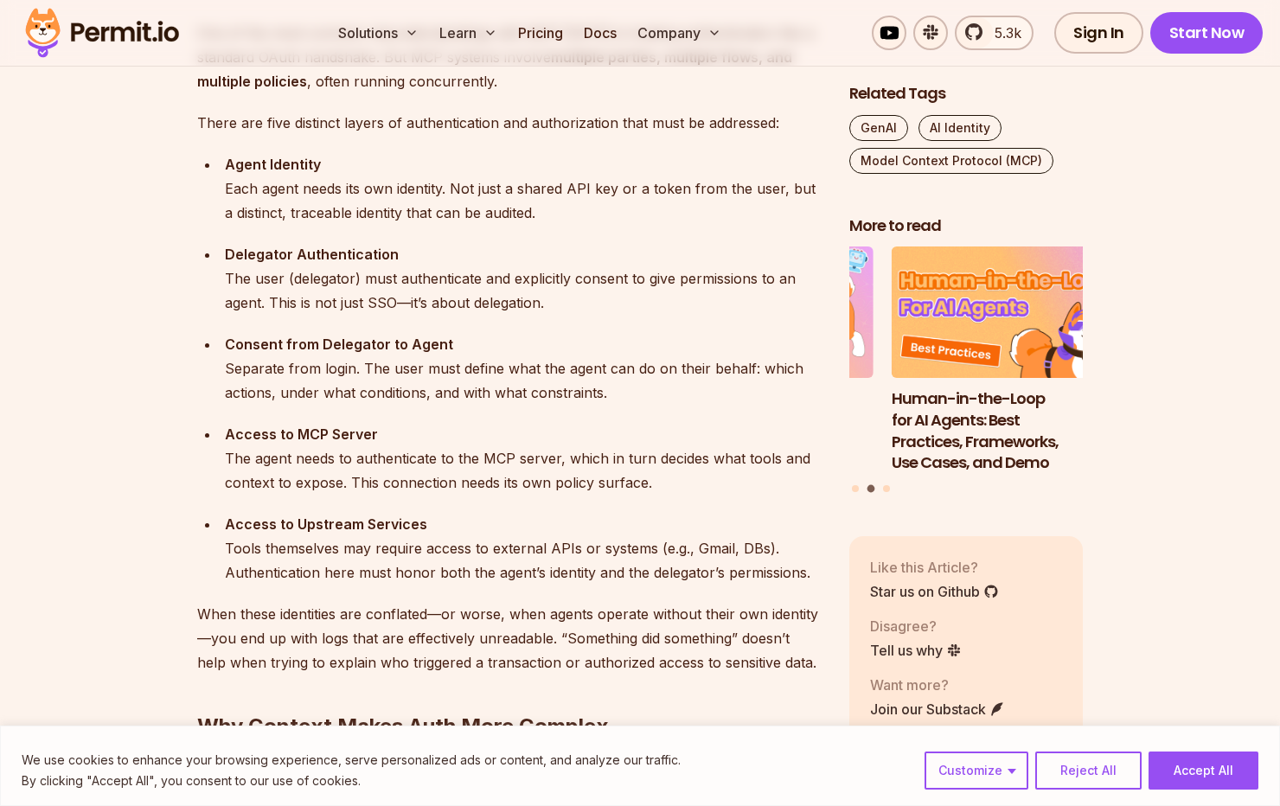
scroll to position [1817, 0]
click at [479, 356] on div "Consent from Delegator to Agent Separate from login. The user must define what …" at bounding box center [523, 369] width 597 height 73
drag, startPoint x: 479, startPoint y: 356, endPoint x: 483, endPoint y: 374, distance: 18.5
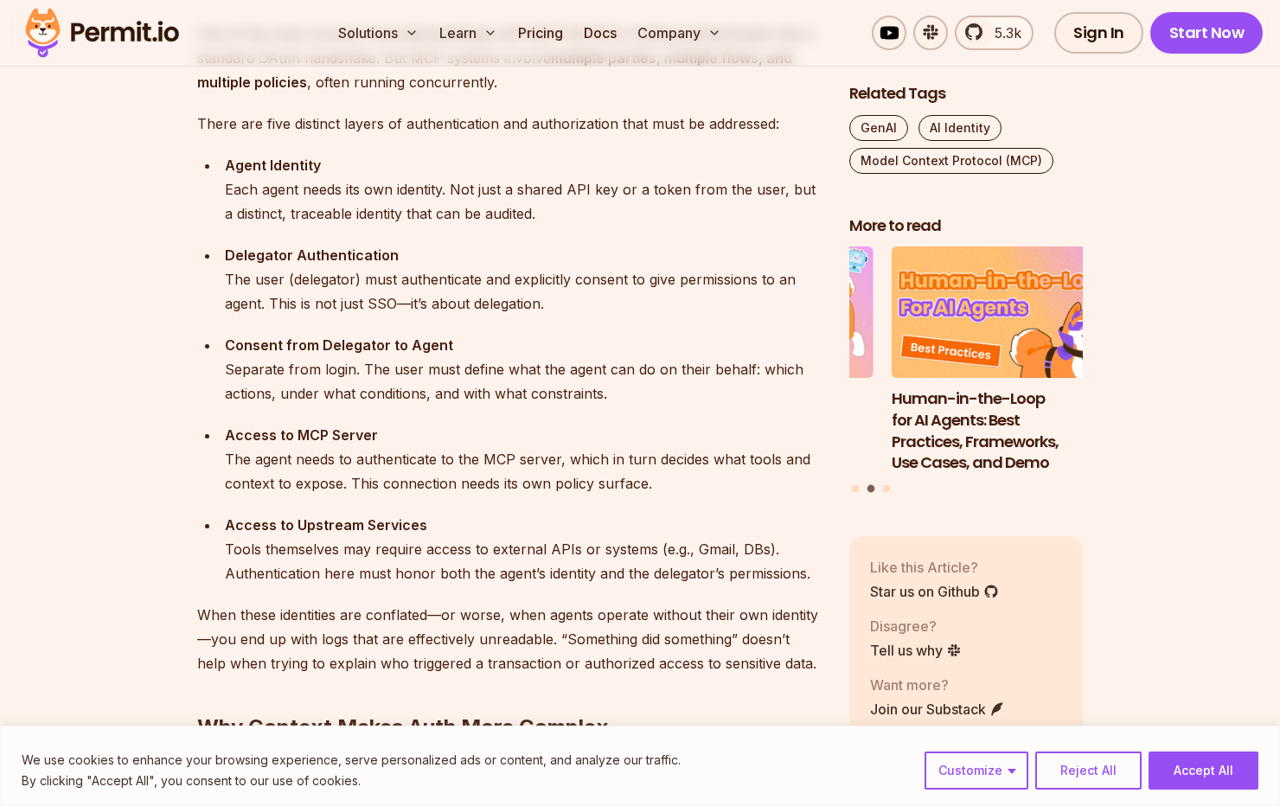
click at [483, 374] on div "Consent from Delegator to Agent Separate from login. The user must define what …" at bounding box center [523, 369] width 597 height 73
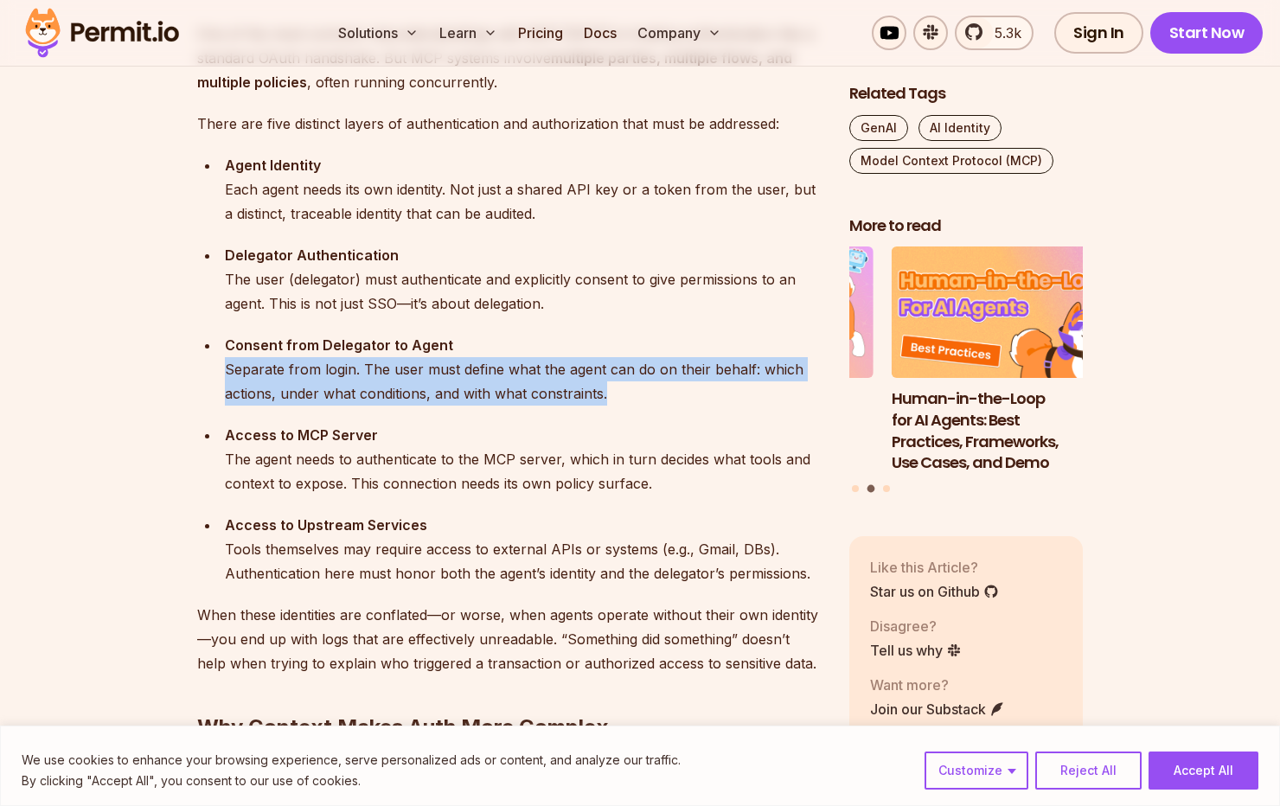
click at [483, 374] on div "Consent from Delegator to Agent Separate from login. The user must define what …" at bounding box center [523, 369] width 597 height 73
drag, startPoint x: 483, startPoint y: 374, endPoint x: 488, endPoint y: 393, distance: 19.7
click at [488, 393] on div "Consent from Delegator to Agent Separate from login. The user must define what …" at bounding box center [523, 369] width 597 height 73
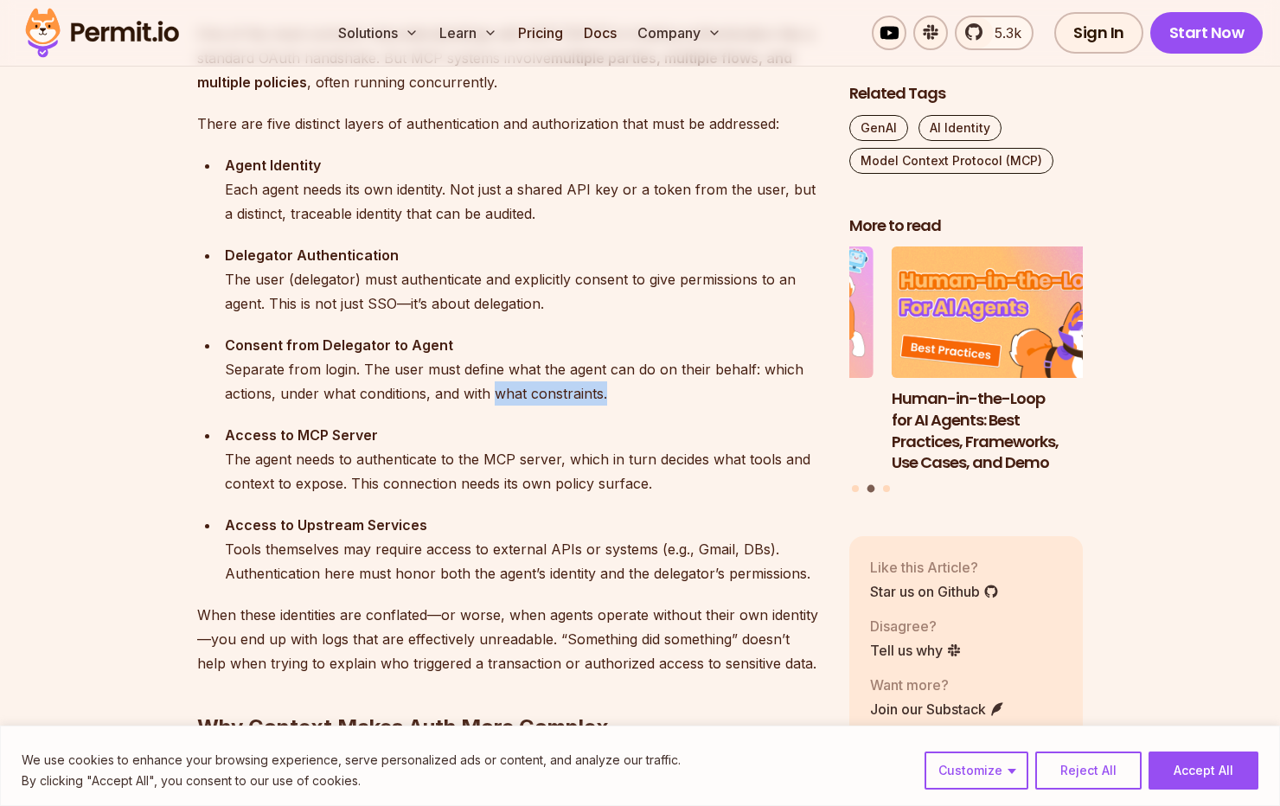
drag, startPoint x: 492, startPoint y: 383, endPoint x: 494, endPoint y: 406, distance: 23.4
click at [494, 406] on ul "Agent Identity Each agent needs its own identity. Not just a shared API key or …" at bounding box center [509, 369] width 624 height 432
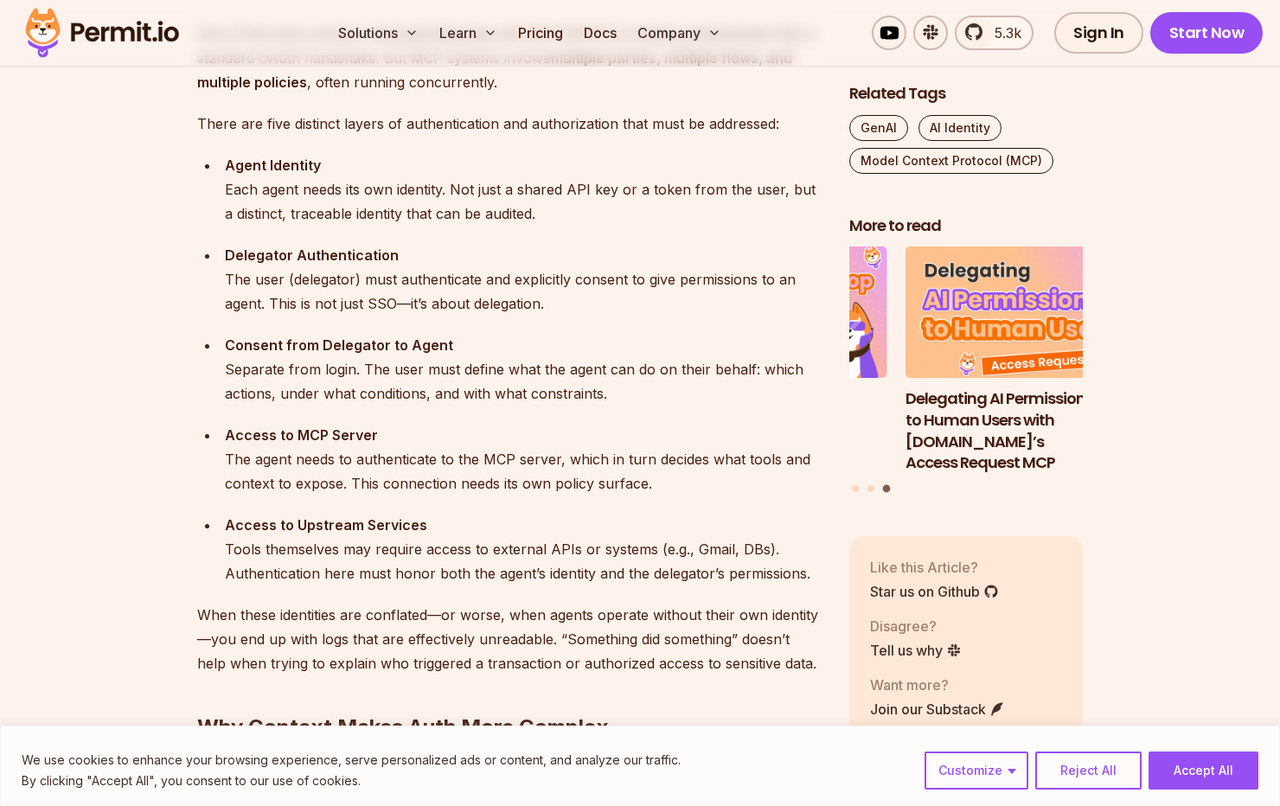
click at [476, 391] on div "Consent from Delegator to Agent Separate from login. The user must define what …" at bounding box center [523, 369] width 597 height 73
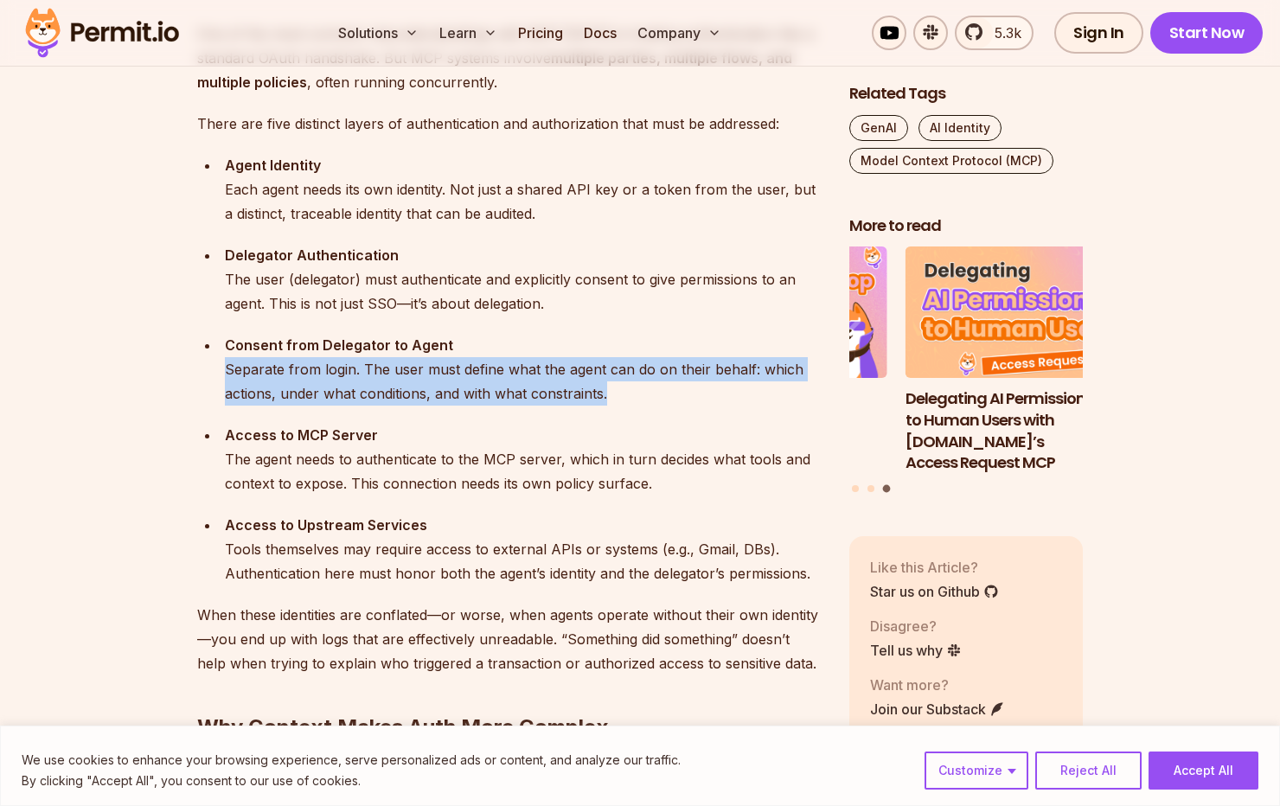
click at [476, 391] on div "Consent from Delegator to Agent Separate from login. The user must define what …" at bounding box center [523, 369] width 597 height 73
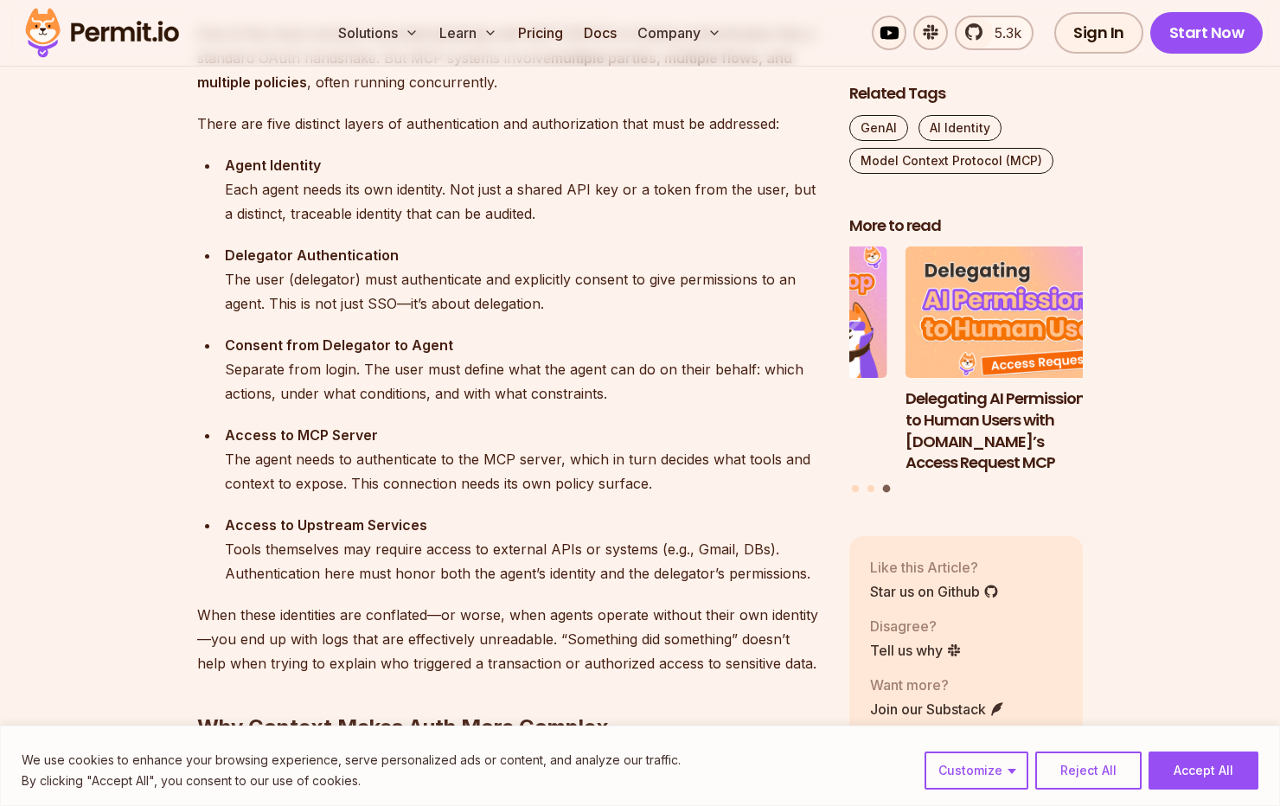
drag, startPoint x: 476, startPoint y: 391, endPoint x: 476, endPoint y: 453, distance: 62.3
click at [476, 453] on div "Access to MCP Server The agent needs to authenticate to the MCP server, which i…" at bounding box center [523, 459] width 597 height 73
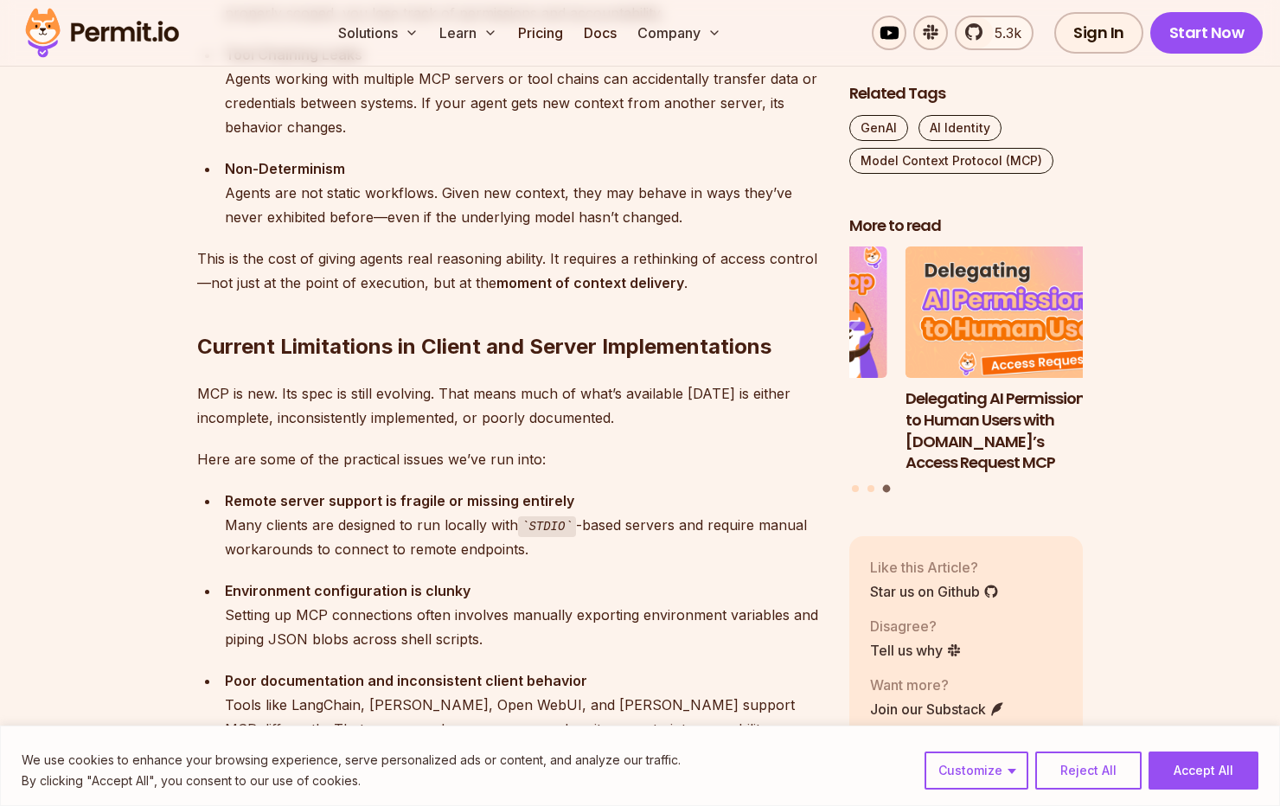
scroll to position [2970, 0]
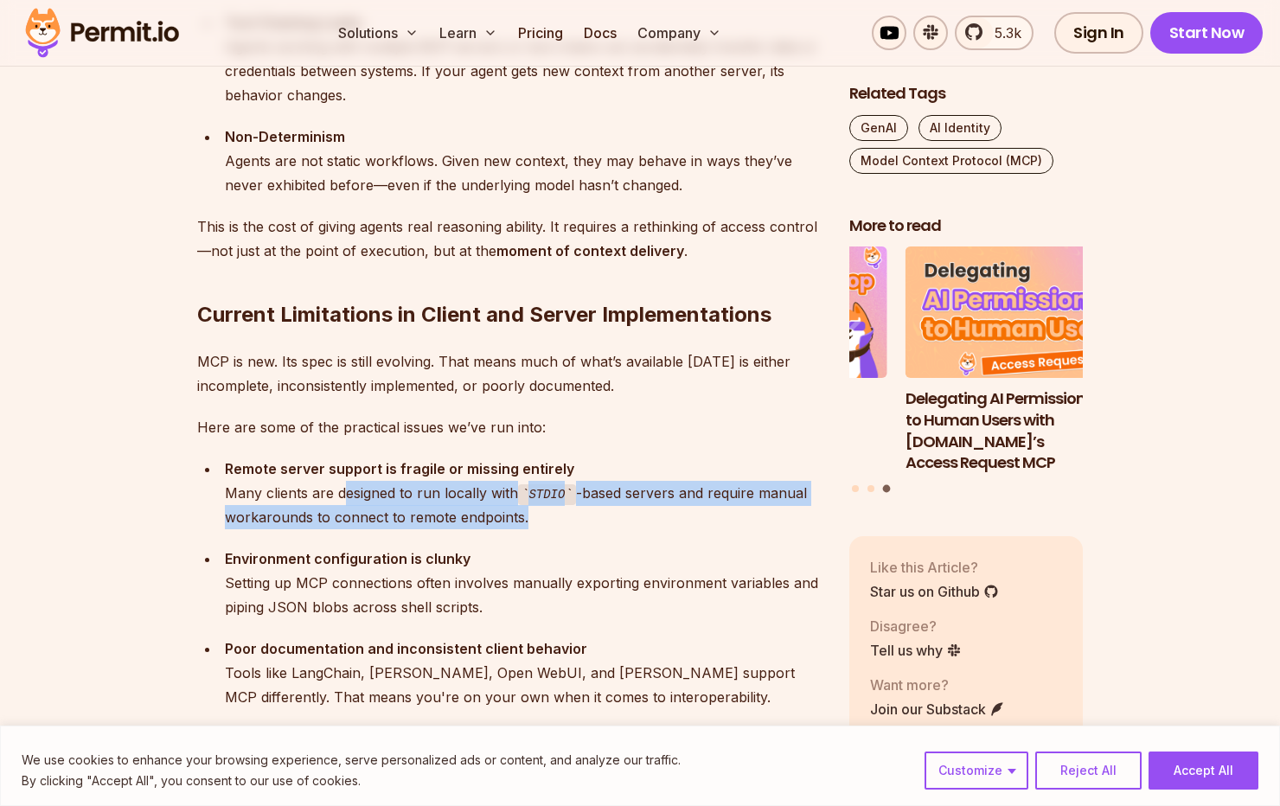
drag, startPoint x: 341, startPoint y: 483, endPoint x: 359, endPoint y: 552, distance: 71.5
click at [359, 552] on div "Let me start with this: adopting MCP in production [DATE] is a bit like trying …" at bounding box center [509, 515] width 624 height 4747
click at [359, 552] on strong "Environment configuration is clunky" at bounding box center [348, 558] width 246 height 17
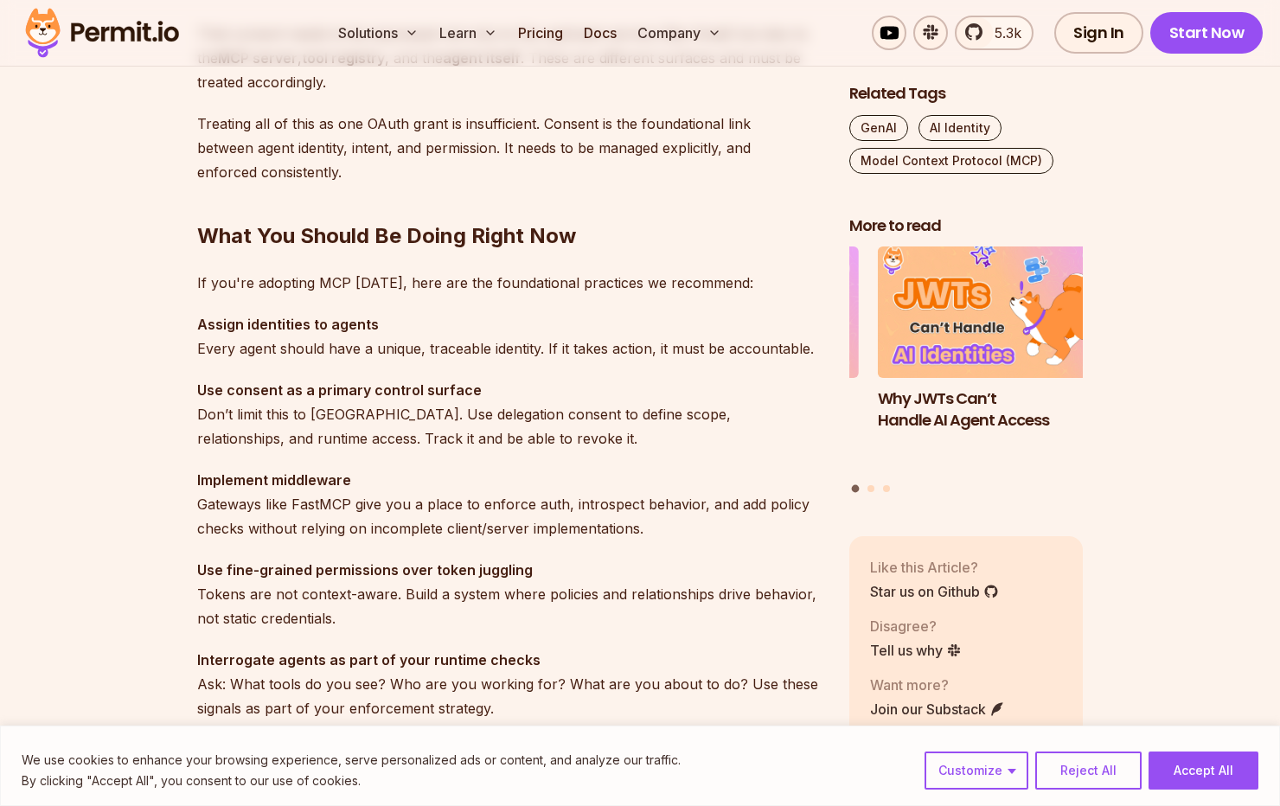
scroll to position [4710, 0]
click at [364, 342] on p "Assign identities to agents Every agent should have a unique, traceable identit…" at bounding box center [509, 335] width 624 height 48
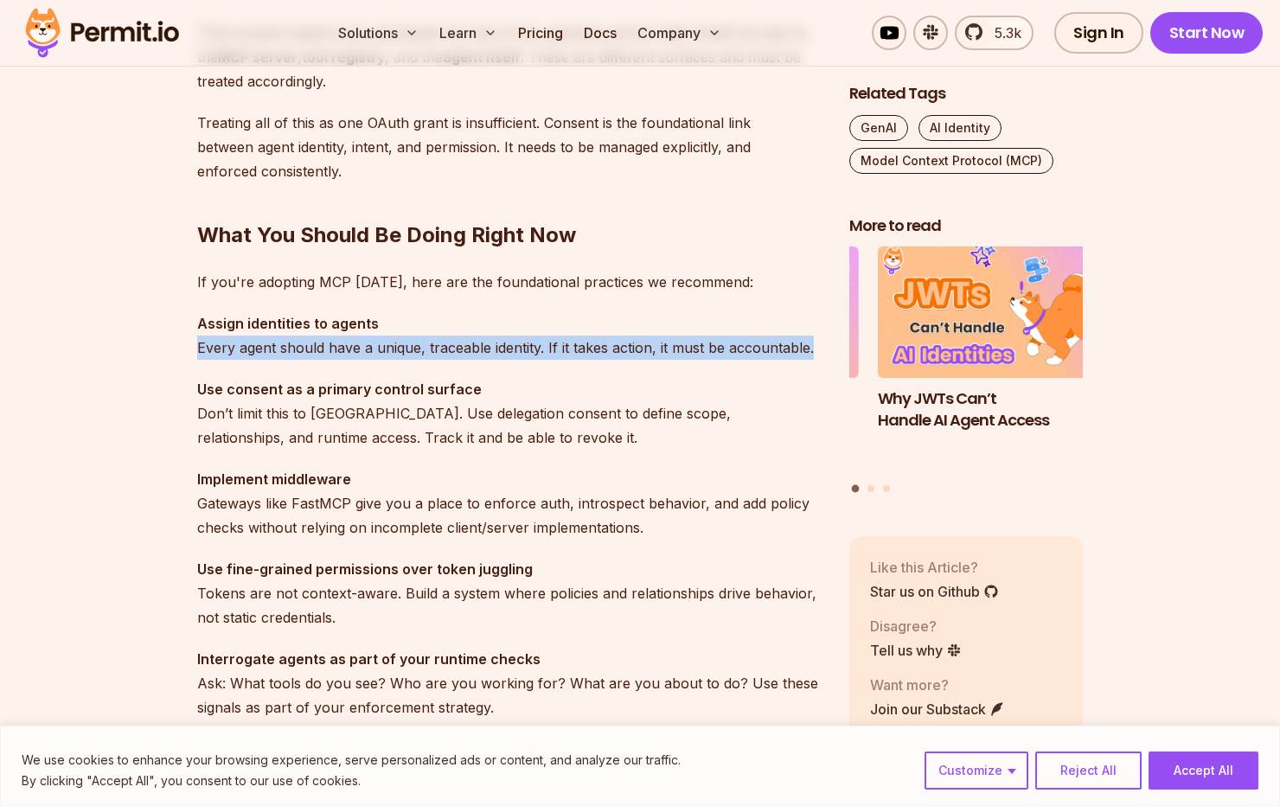
click at [364, 342] on p "Assign identities to agents Every agent should have a unique, traceable identit…" at bounding box center [509, 335] width 624 height 48
drag, startPoint x: 364, startPoint y: 342, endPoint x: 312, endPoint y: 358, distance: 54.2
click at [312, 358] on p "Assign identities to agents Every agent should have a unique, traceable identit…" at bounding box center [509, 335] width 624 height 48
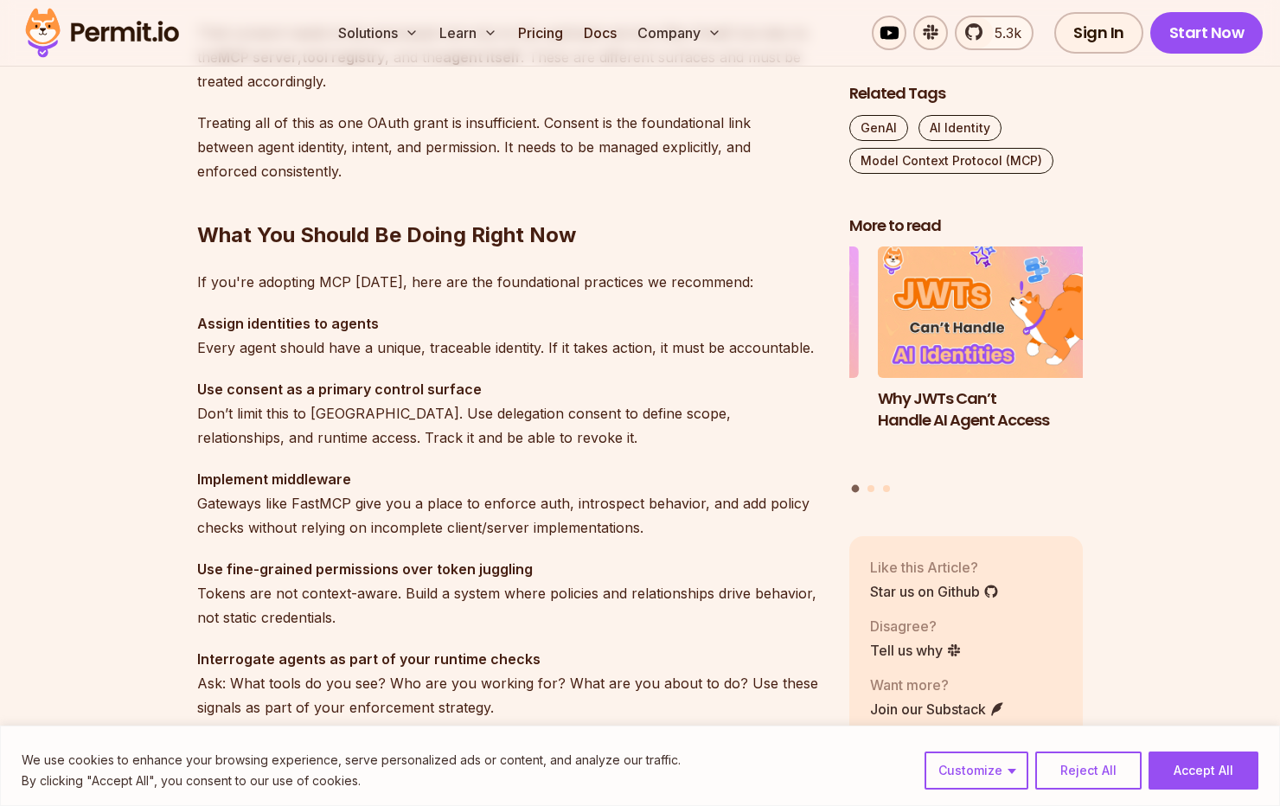
click at [268, 422] on p "Use consent as a primary control surface Don’t limit this to [GEOGRAPHIC_DATA].…" at bounding box center [509, 413] width 624 height 73
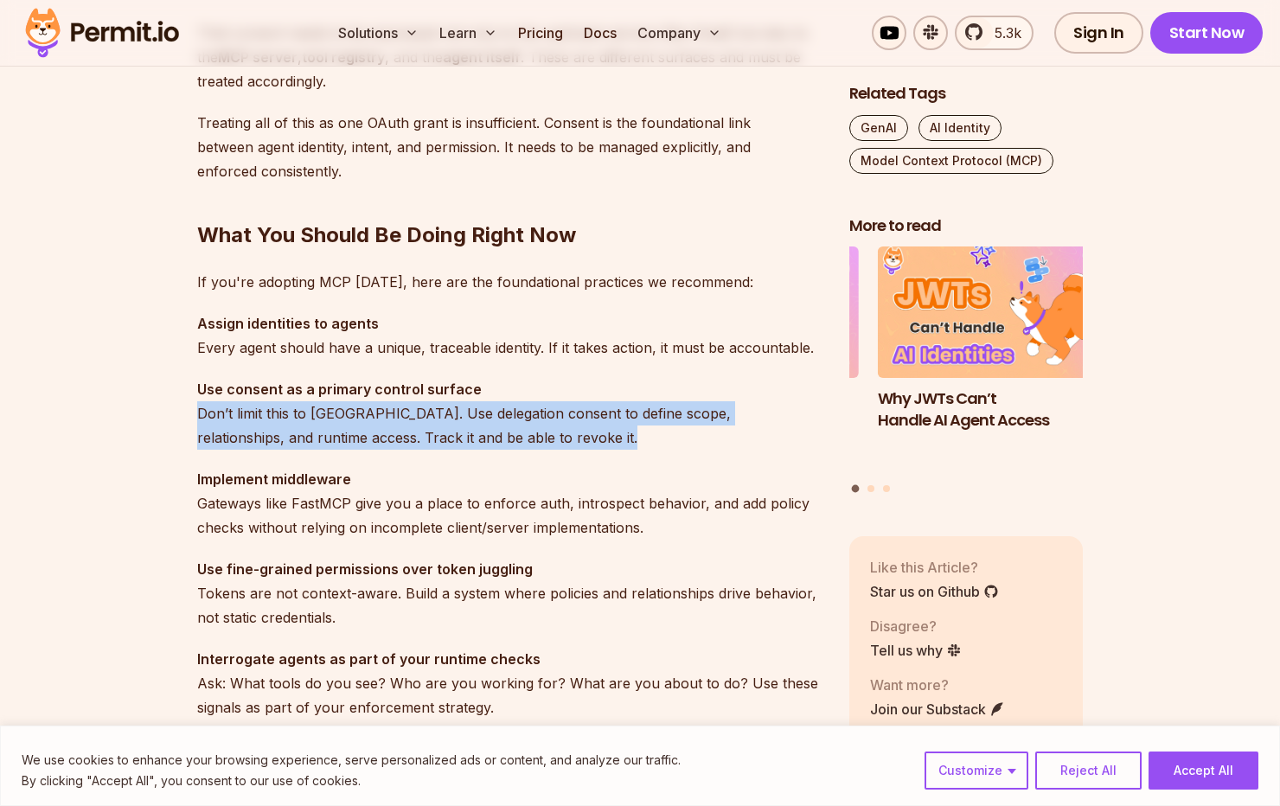
click at [268, 422] on p "Use consent as a primary control surface Don’t limit this to [GEOGRAPHIC_DATA].…" at bounding box center [509, 413] width 624 height 73
click at [265, 425] on p "Use consent as a primary control surface Don’t limit this to [GEOGRAPHIC_DATA].…" at bounding box center [509, 413] width 624 height 73
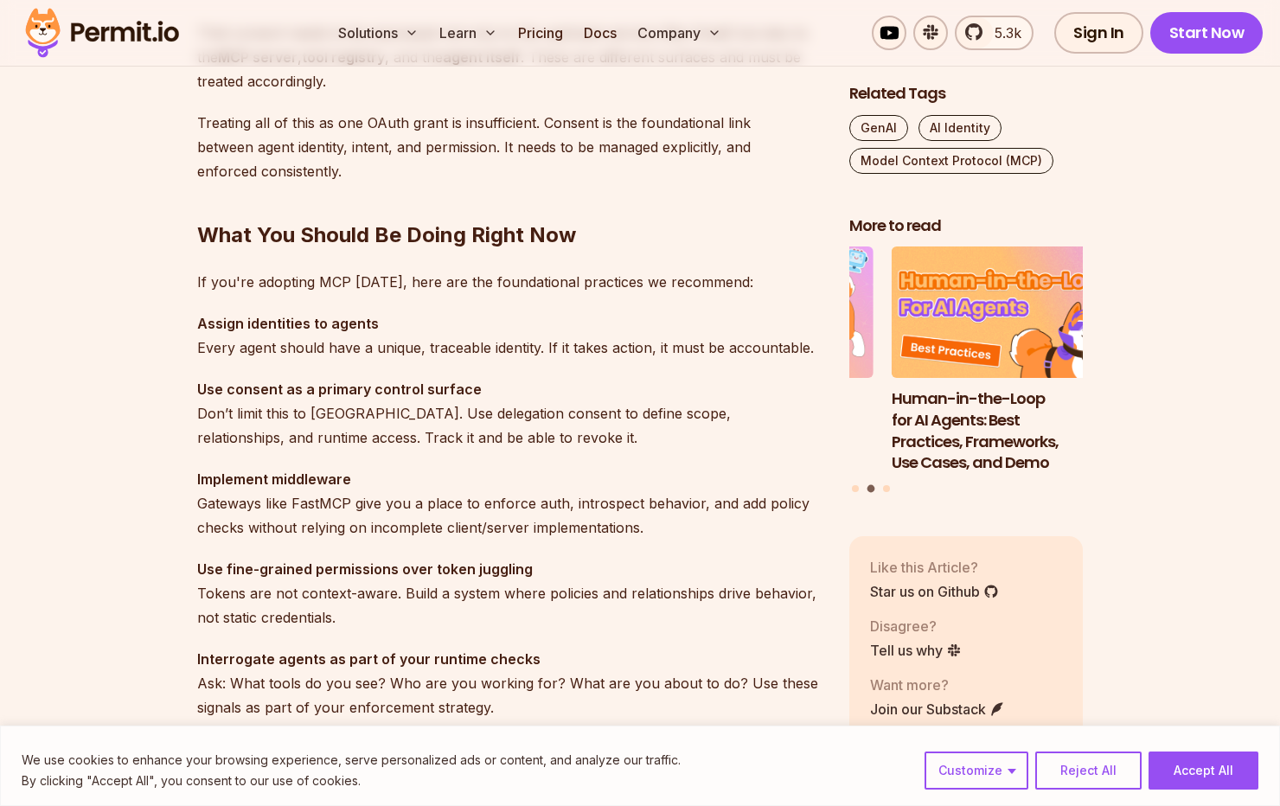
click at [265, 425] on p "Use consent as a primary control surface Don’t limit this to [GEOGRAPHIC_DATA].…" at bounding box center [509, 413] width 624 height 73
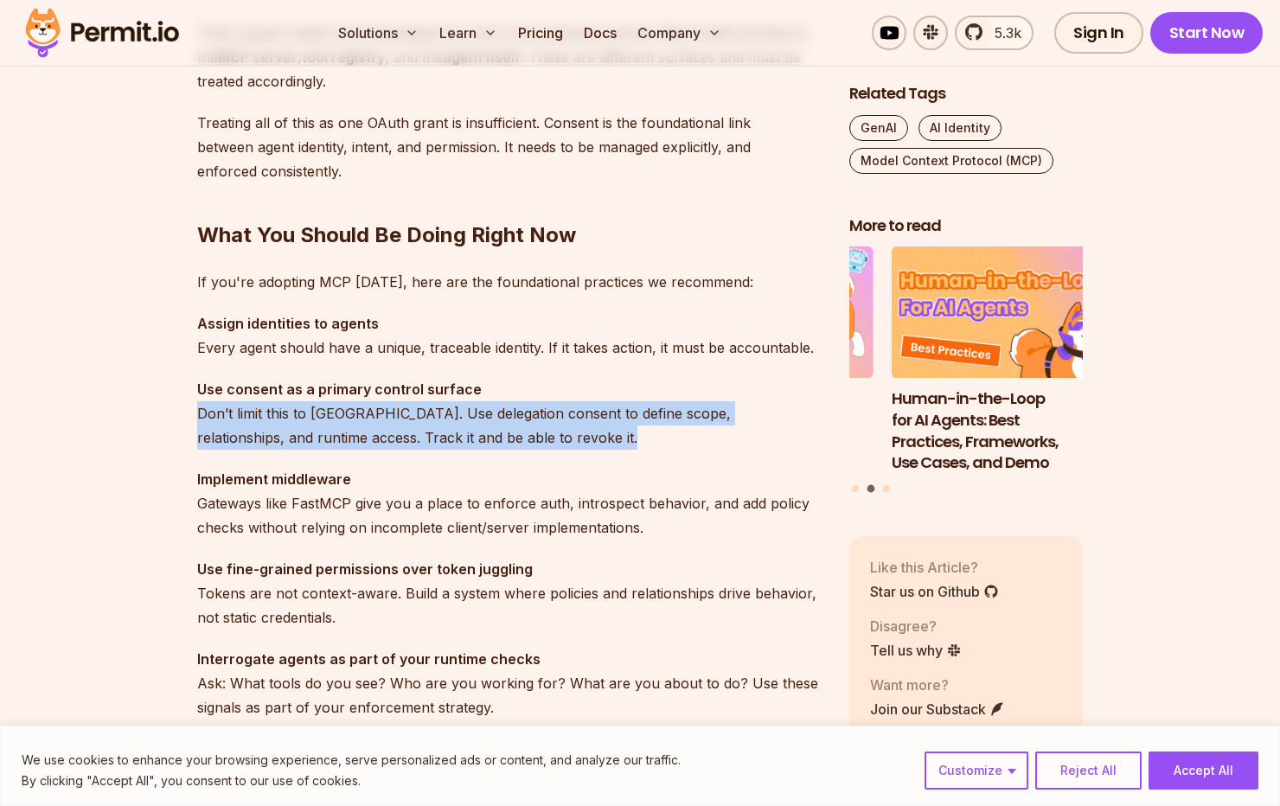
click at [265, 425] on p "Use consent as a primary control surface Don’t limit this to [GEOGRAPHIC_DATA].…" at bounding box center [509, 413] width 624 height 73
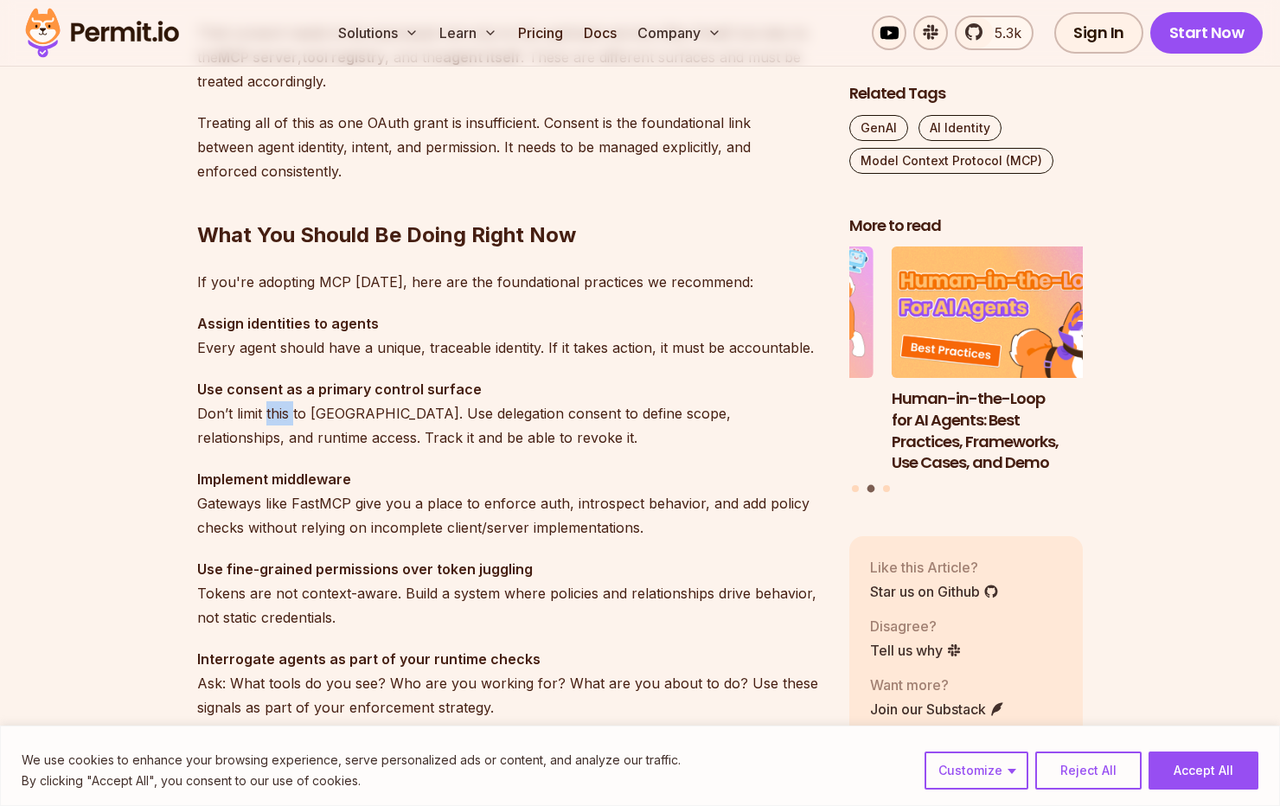
click at [265, 425] on p "Use consent as a primary control surface Don’t limit this to [GEOGRAPHIC_DATA].…" at bounding box center [509, 413] width 624 height 73
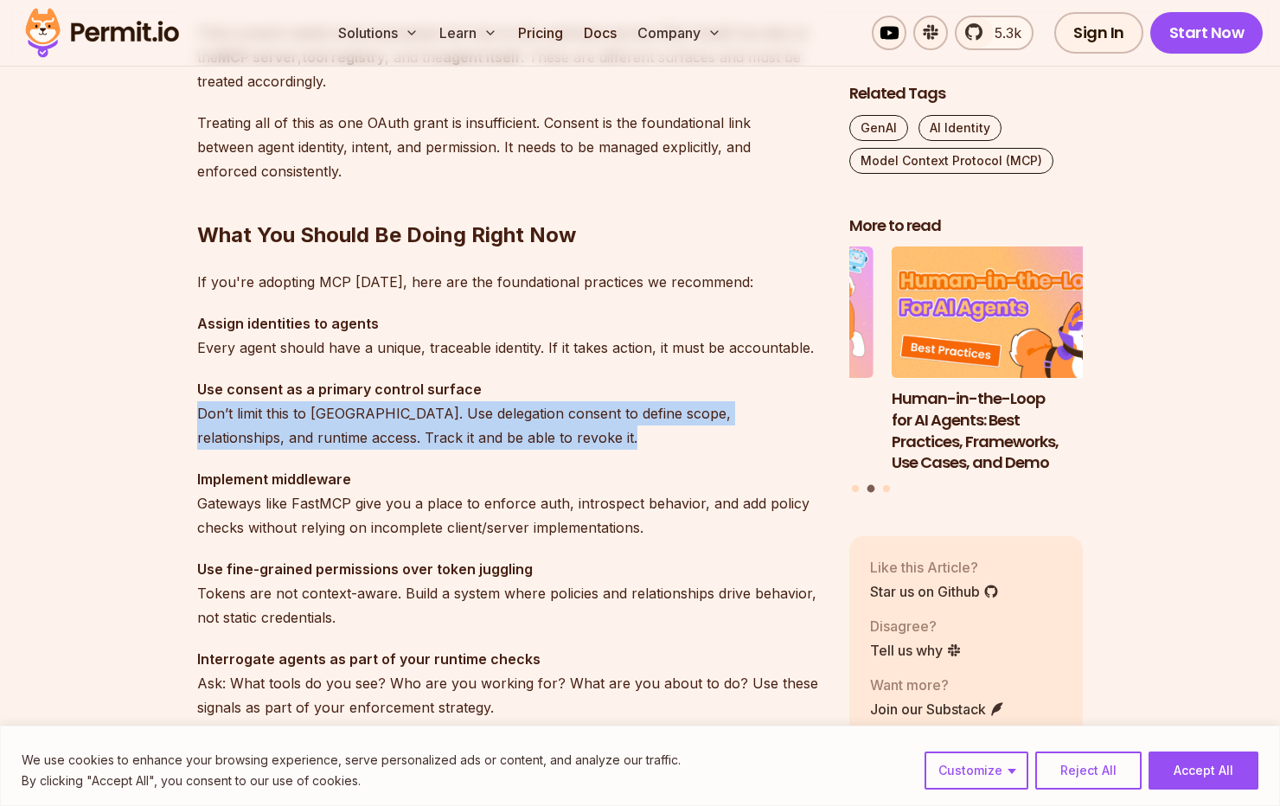
click at [265, 425] on p "Use consent as a primary control surface Don’t limit this to [GEOGRAPHIC_DATA].…" at bounding box center [509, 413] width 624 height 73
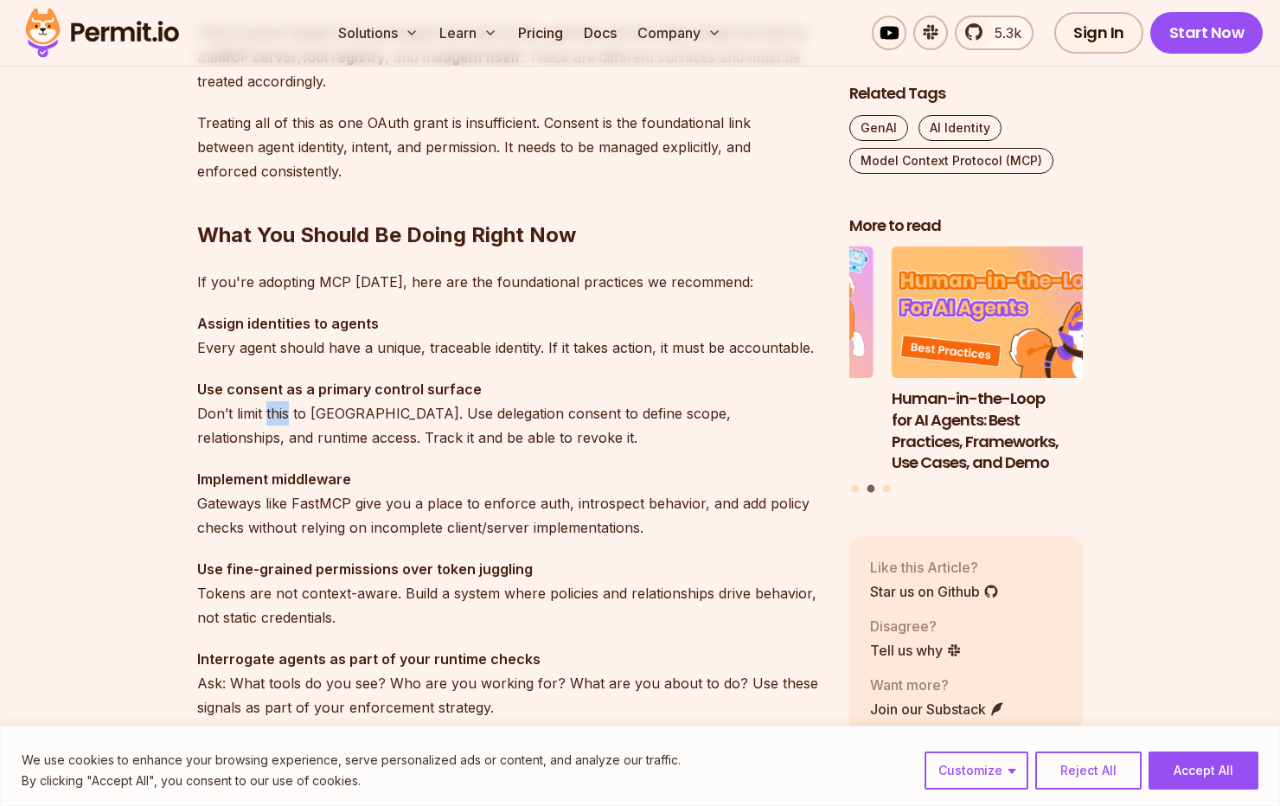
click at [265, 425] on p "Use consent as a primary control surface Don’t limit this to [GEOGRAPHIC_DATA].…" at bounding box center [509, 413] width 624 height 73
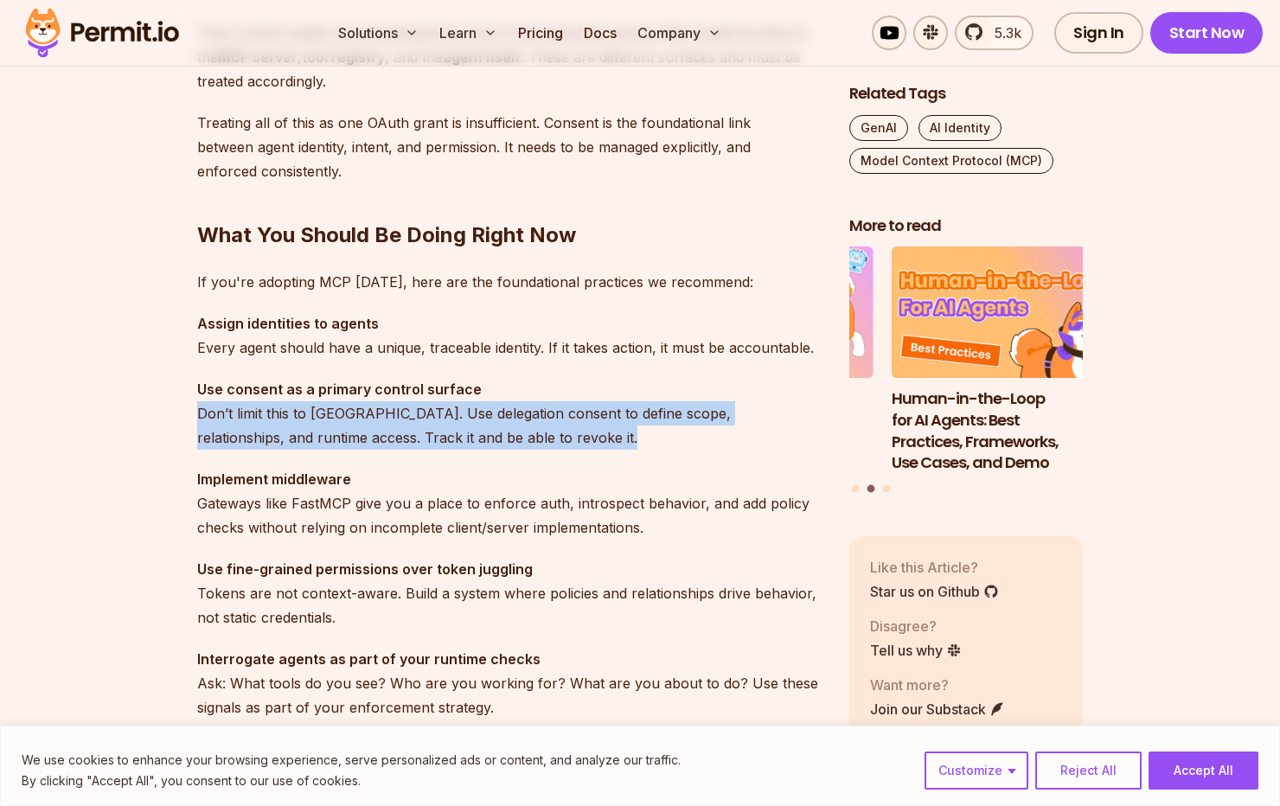
click at [265, 425] on p "Use consent as a primary control surface Don’t limit this to [GEOGRAPHIC_DATA].…" at bounding box center [509, 413] width 624 height 73
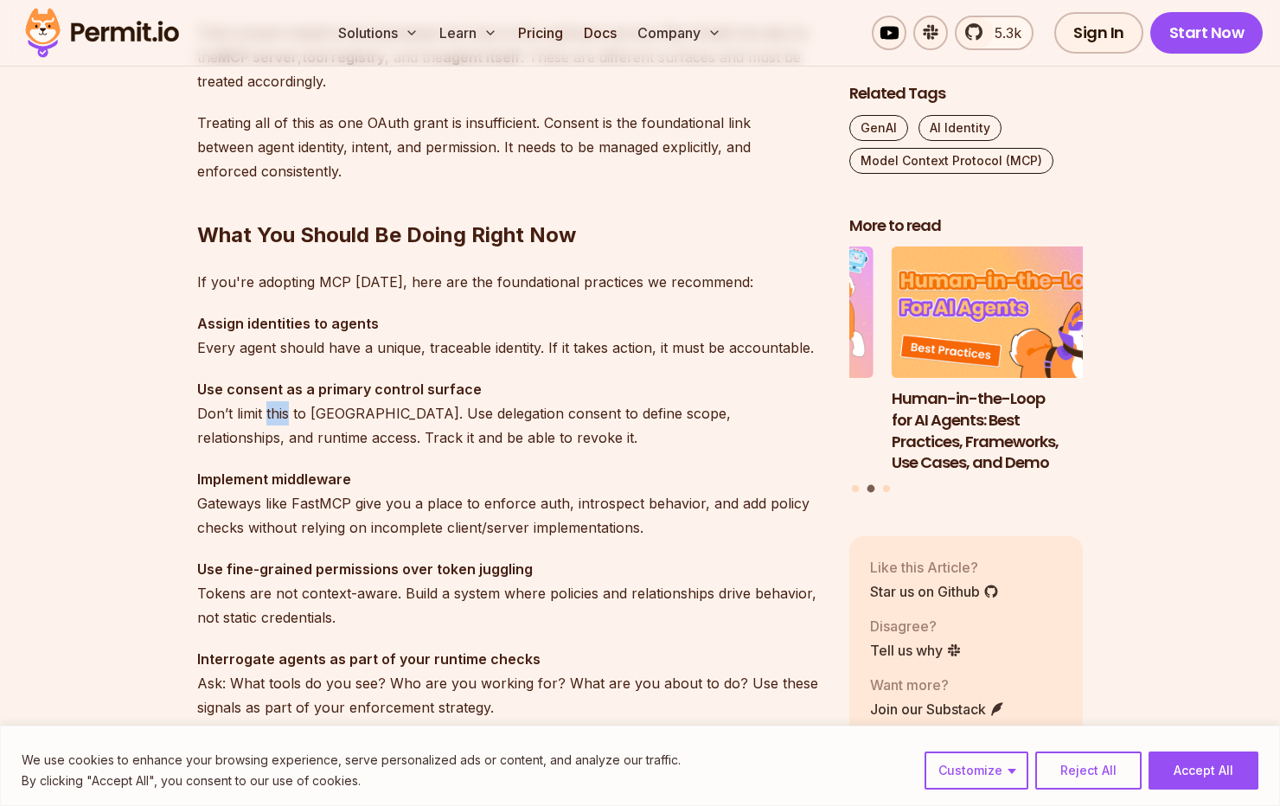
click at [265, 425] on p "Use consent as a primary control surface Don’t limit this to [GEOGRAPHIC_DATA].…" at bounding box center [509, 413] width 624 height 73
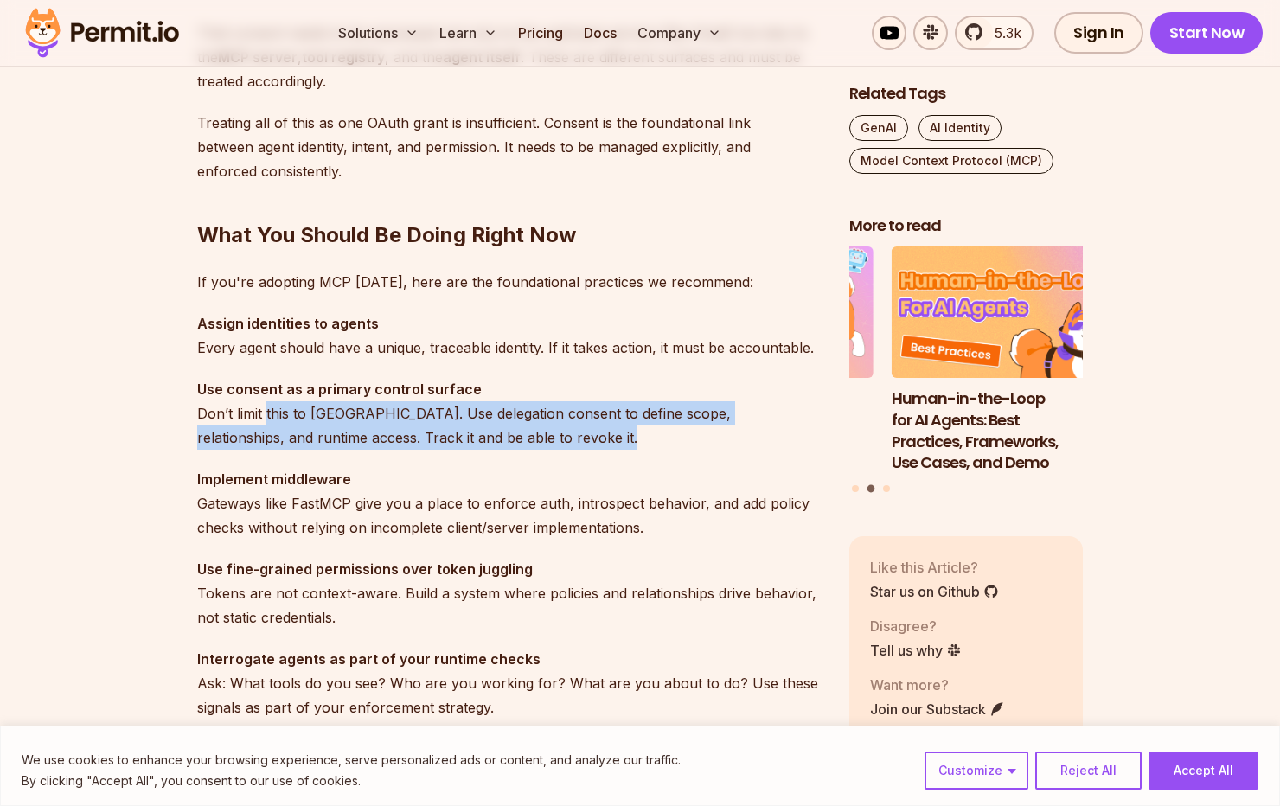
click at [265, 425] on p "Use consent as a primary control surface Don’t limit this to [GEOGRAPHIC_DATA].…" at bounding box center [509, 413] width 624 height 73
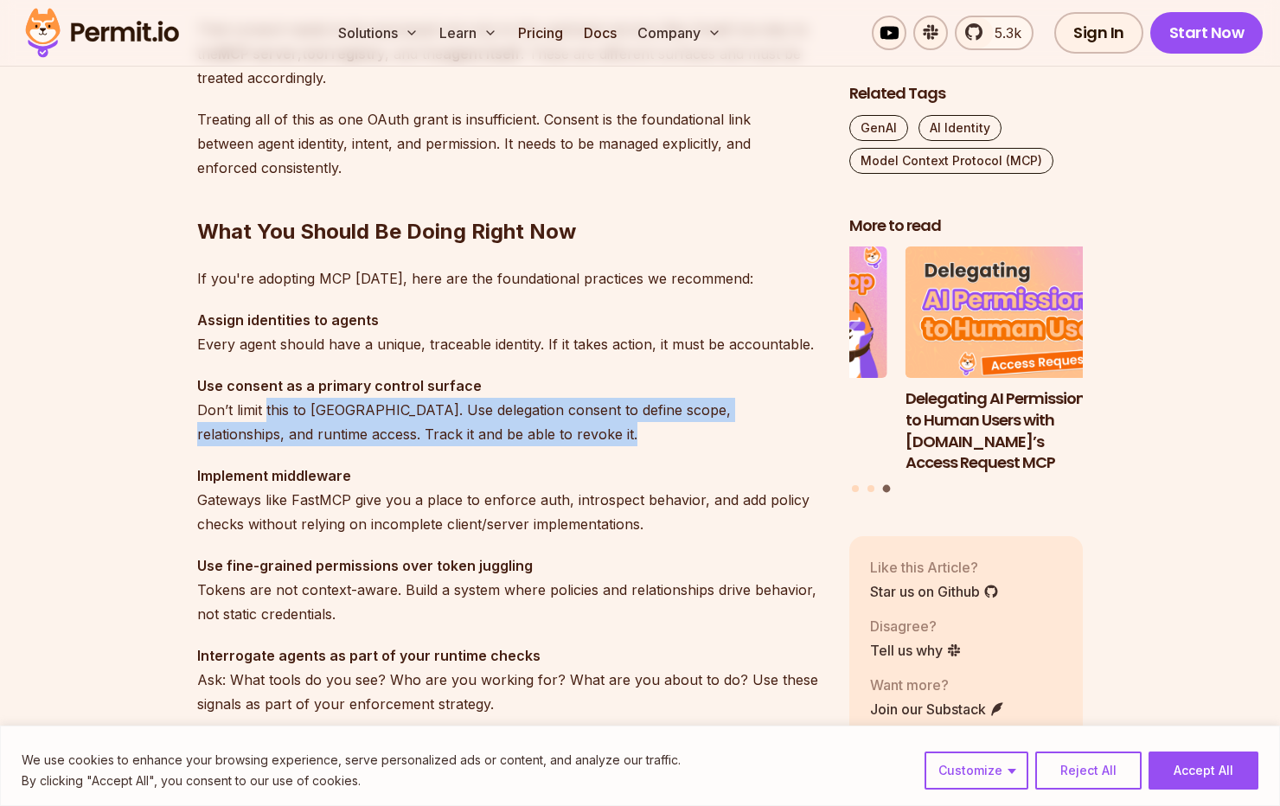
scroll to position [4714, 0]
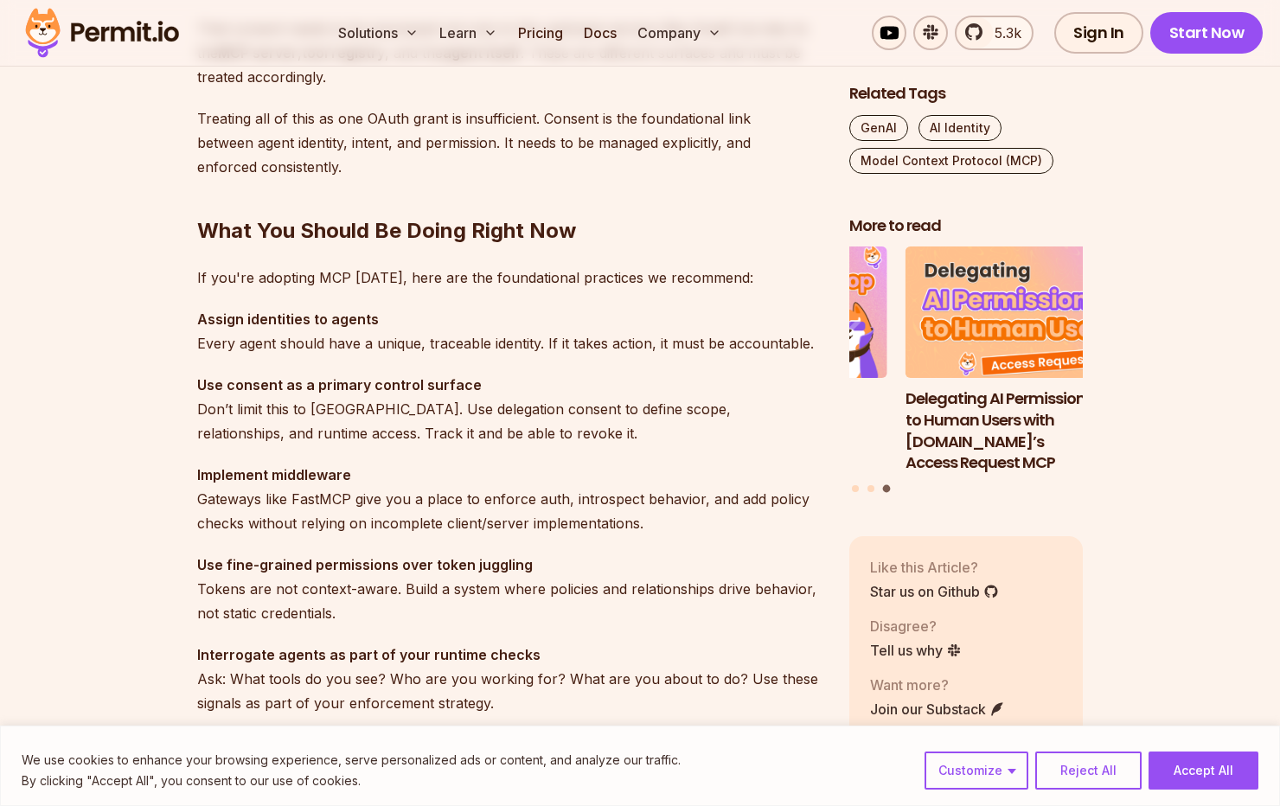
click at [333, 520] on p "Implement middleware Gateways like FastMCP give you a place to enforce auth, in…" at bounding box center [509, 499] width 624 height 73
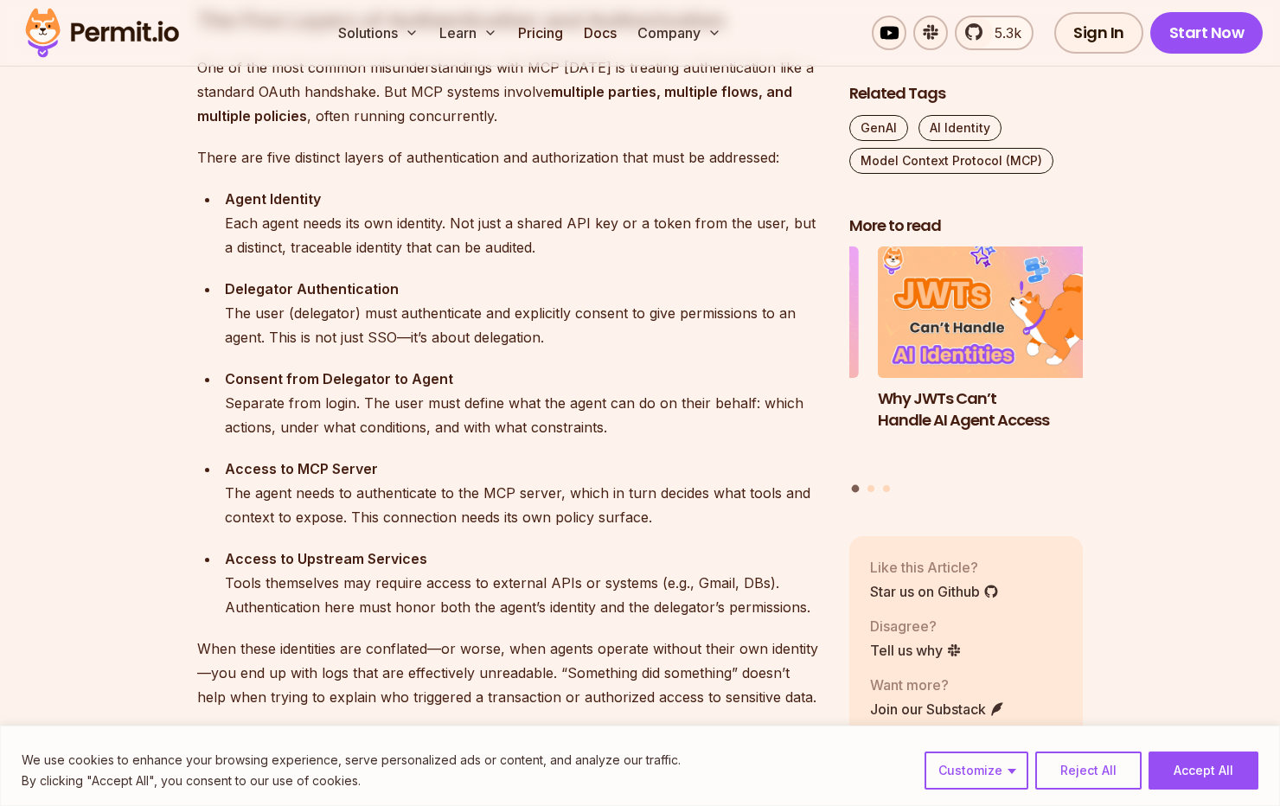
scroll to position [1723, 0]
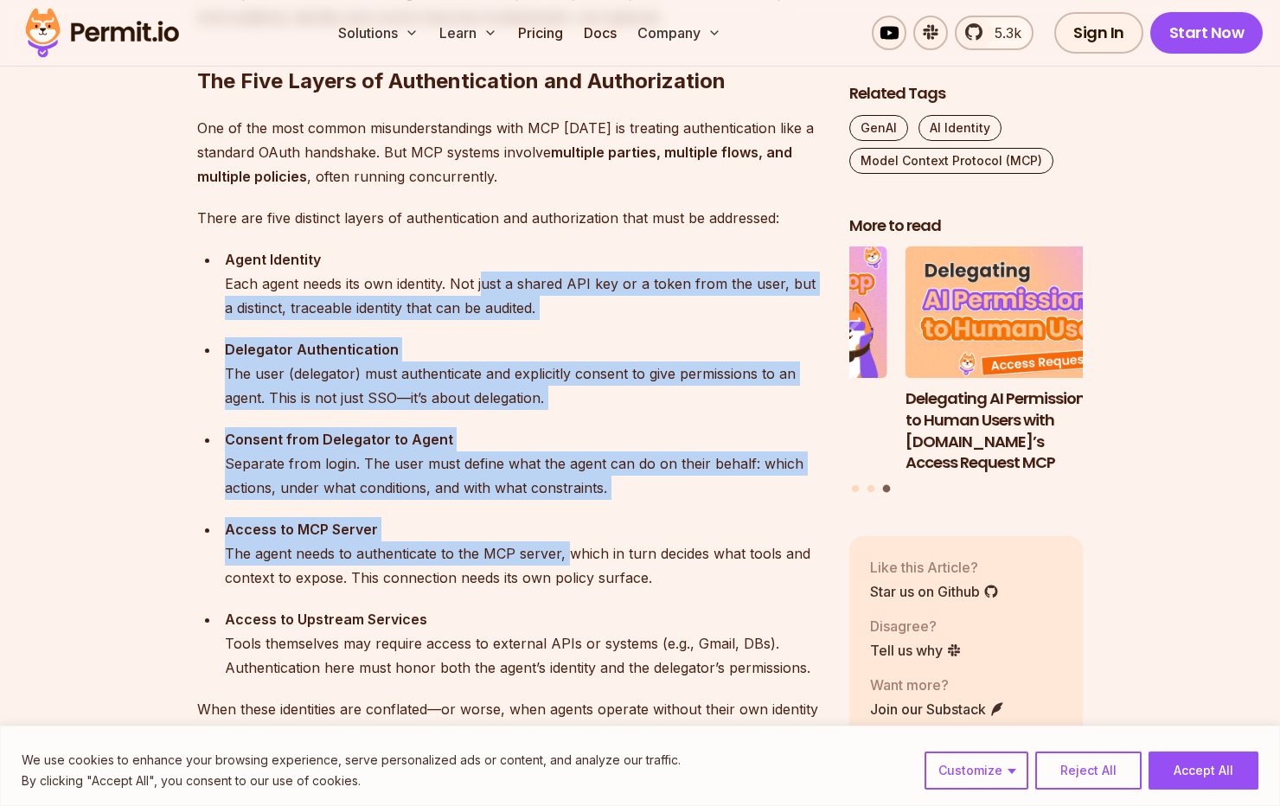
drag, startPoint x: 483, startPoint y: 277, endPoint x: 567, endPoint y: 564, distance: 299.4
click at [567, 564] on ul "Agent Identity Each agent needs its own identity. Not just a shared API key or …" at bounding box center [509, 463] width 624 height 432
click at [567, 564] on div "Access to MCP Server The agent needs to authenticate to the MCP server, which i…" at bounding box center [523, 553] width 597 height 73
